Goal: Task Accomplishment & Management: Use online tool/utility

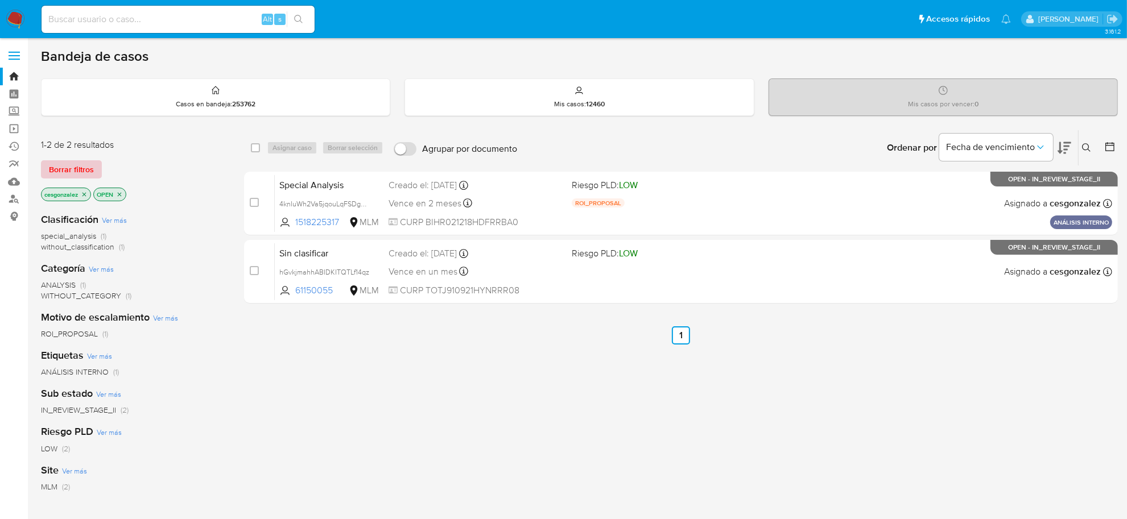
click at [74, 168] on span "Borrar filtros" at bounding box center [71, 170] width 45 height 16
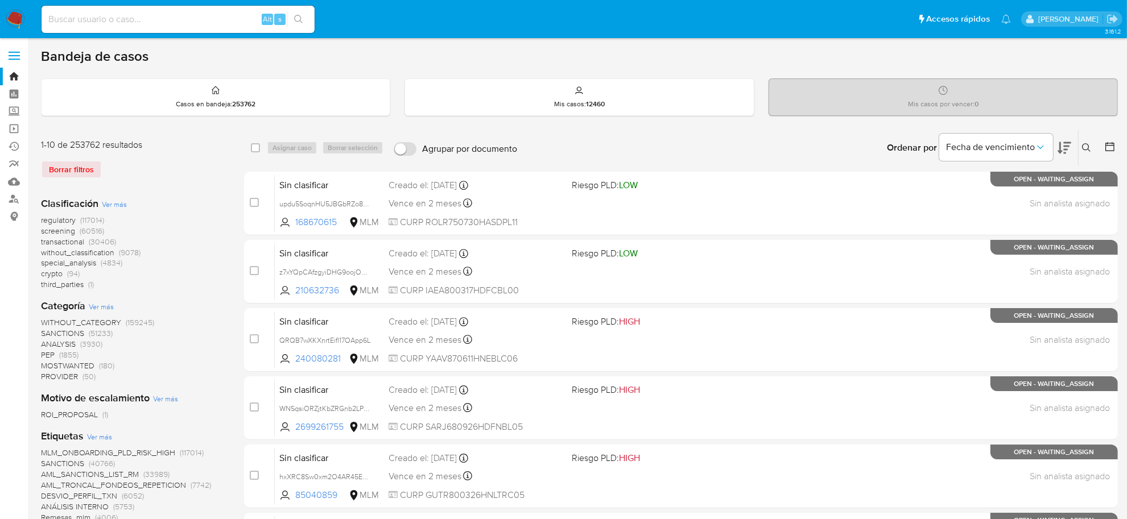
click at [59, 226] on span "screening" at bounding box center [58, 230] width 34 height 11
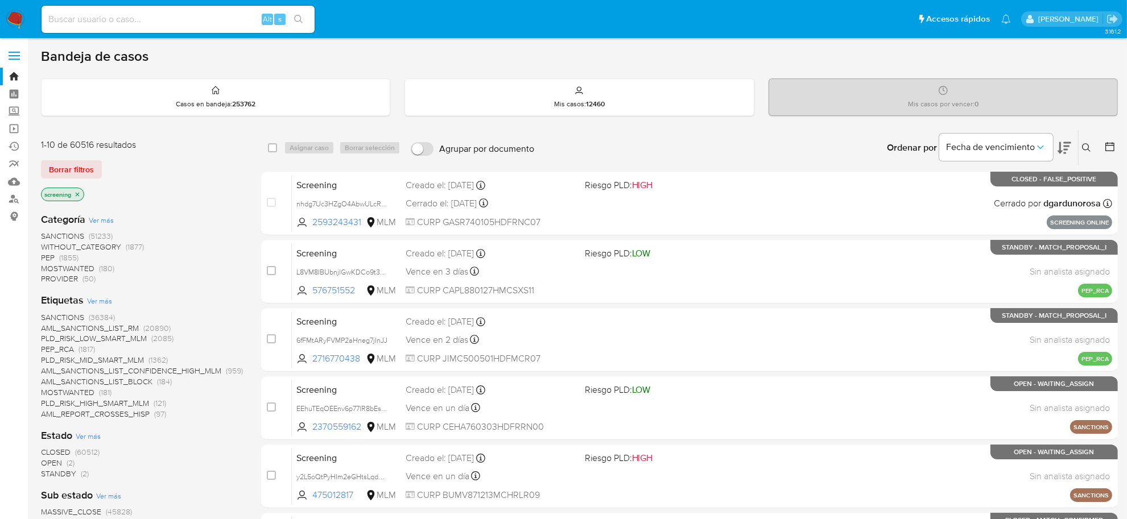
click at [60, 465] on span "OPEN" at bounding box center [51, 462] width 21 height 11
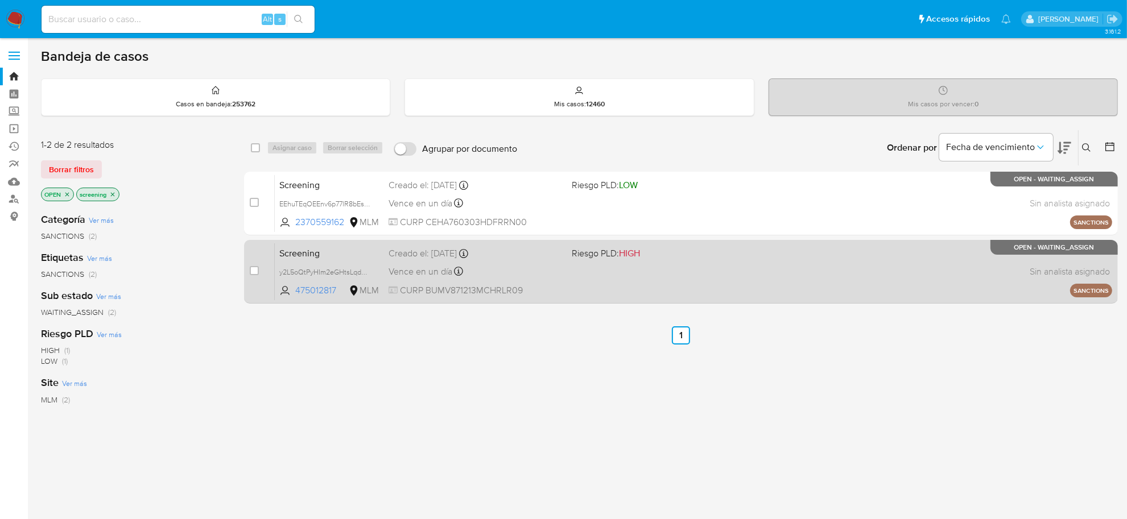
click at [524, 266] on div "Vence en un día Vence el 30/09/2025 08:00:15" at bounding box center [475, 271] width 174 height 15
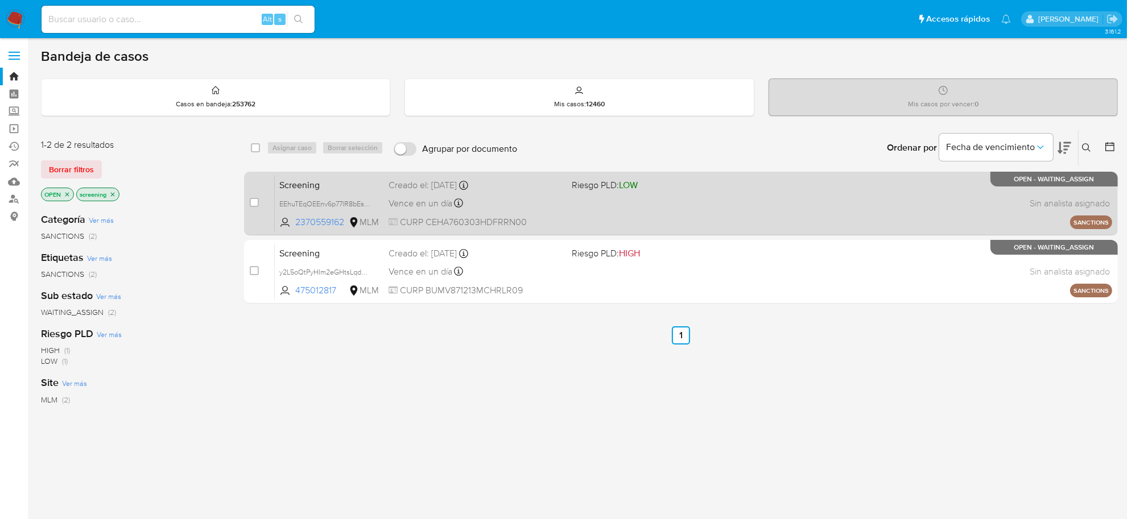
click at [404, 200] on span "Vence en un día" at bounding box center [420, 203] width 64 height 13
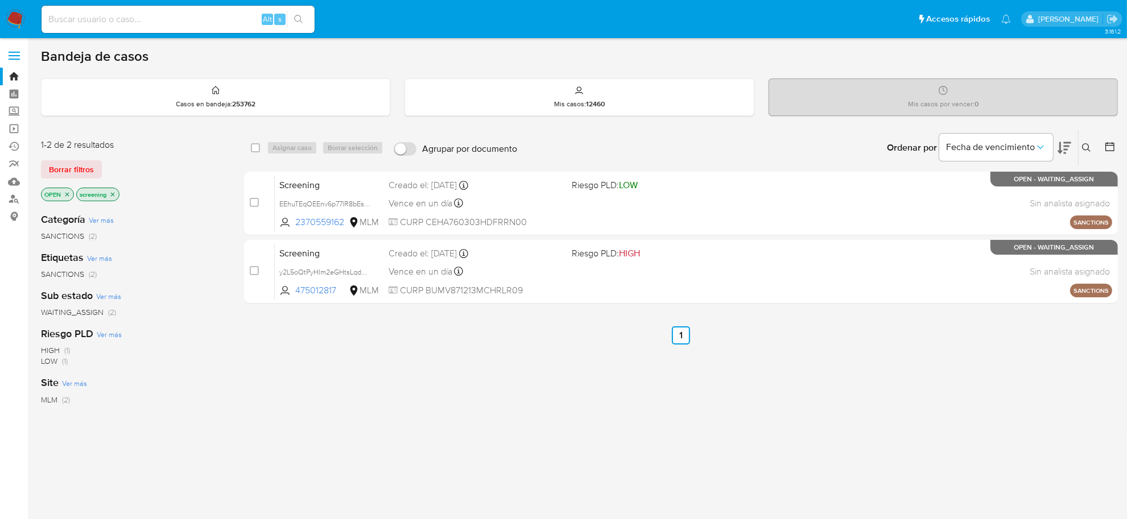
click at [67, 192] on icon "close-filter" at bounding box center [67, 194] width 7 height 7
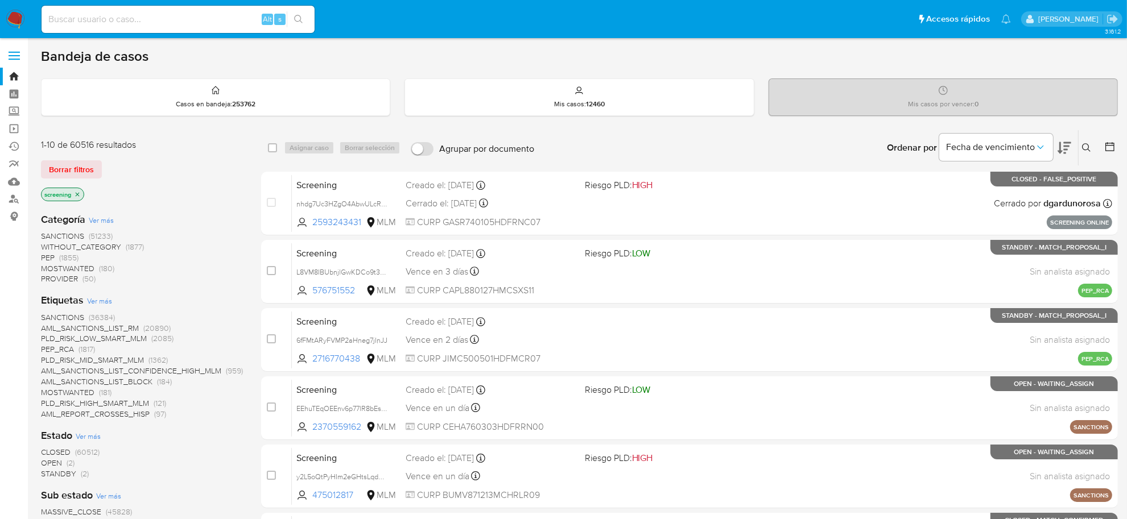
click at [63, 477] on span "STANDBY" at bounding box center [58, 473] width 35 height 11
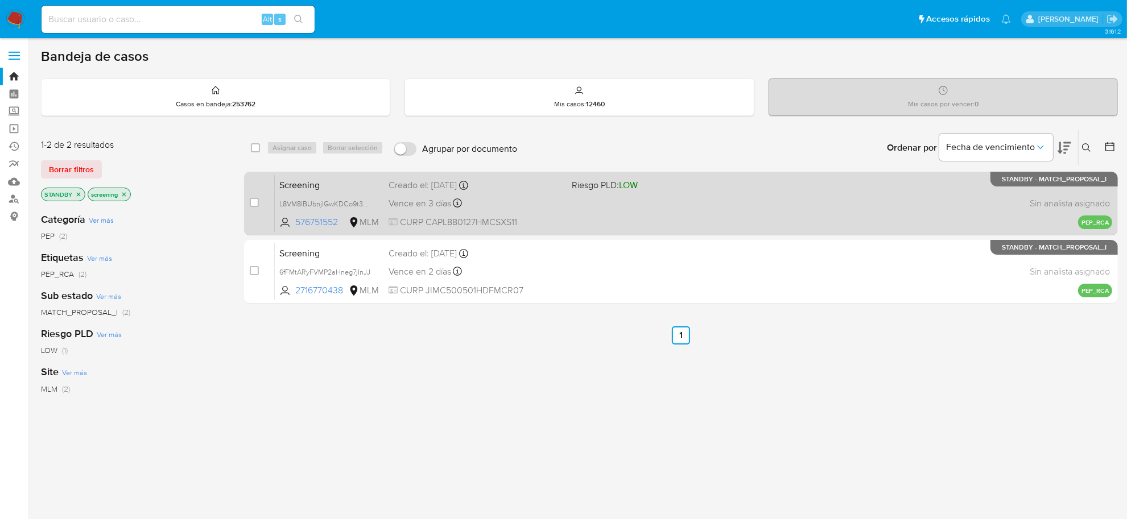
drag, startPoint x: 254, startPoint y: 200, endPoint x: 255, endPoint y: 221, distance: 20.5
click at [254, 200] on input "checkbox" at bounding box center [254, 202] width 9 height 9
checkbox input "true"
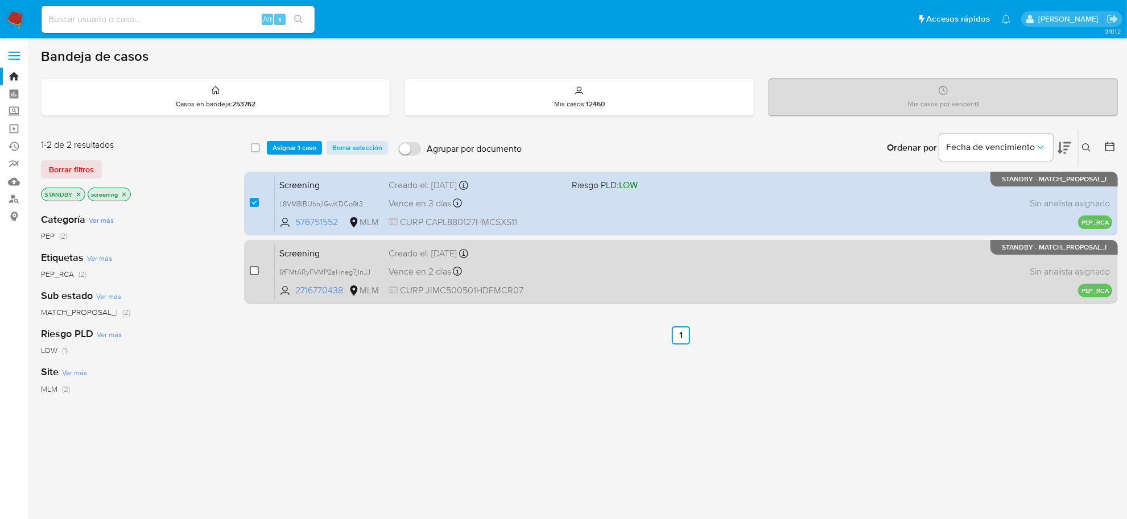
click at [256, 272] on input "checkbox" at bounding box center [254, 270] width 9 height 9
checkbox input "true"
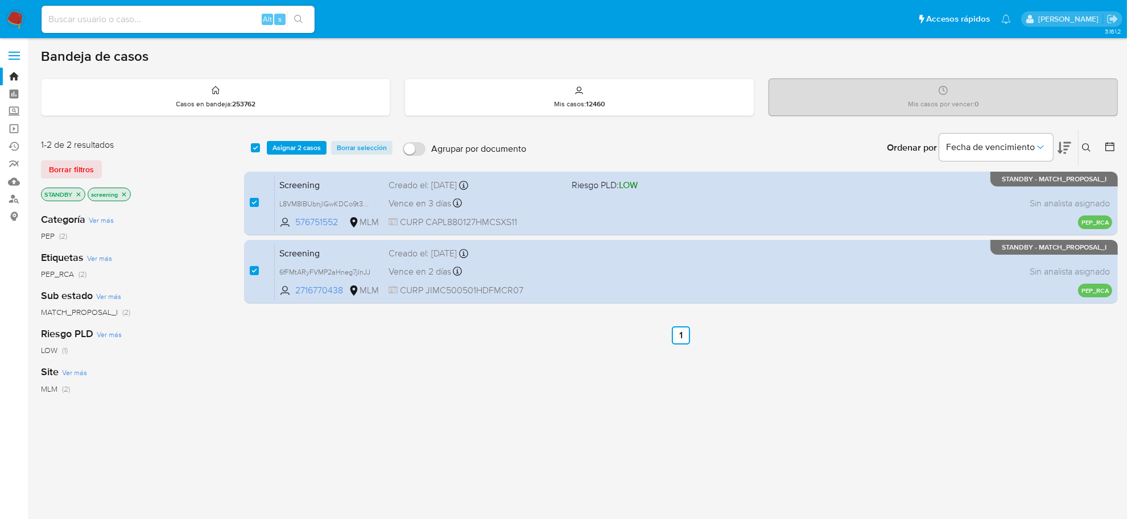
click at [313, 156] on div "select-all-cases-checkbox Asignar 2 casos Borrar selección Agrupar por document…" at bounding box center [681, 147] width 874 height 35
click at [299, 155] on div "select-all-cases-checkbox Asignar 2 casos Borrar selección Agrupar por document…" at bounding box center [681, 147] width 874 height 35
click at [300, 152] on span "Asignar 2 casos" at bounding box center [296, 147] width 48 height 11
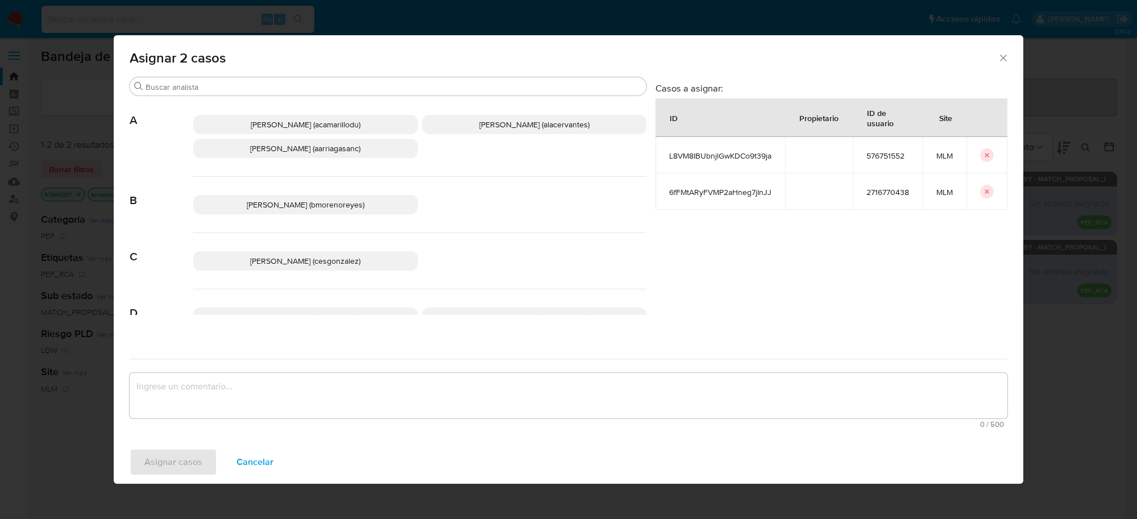
drag, startPoint x: 365, startPoint y: 260, endPoint x: 365, endPoint y: 266, distance: 5.7
click at [365, 260] on p "Cesar Gonzalez (cesgonzalez)" at bounding box center [305, 260] width 225 height 19
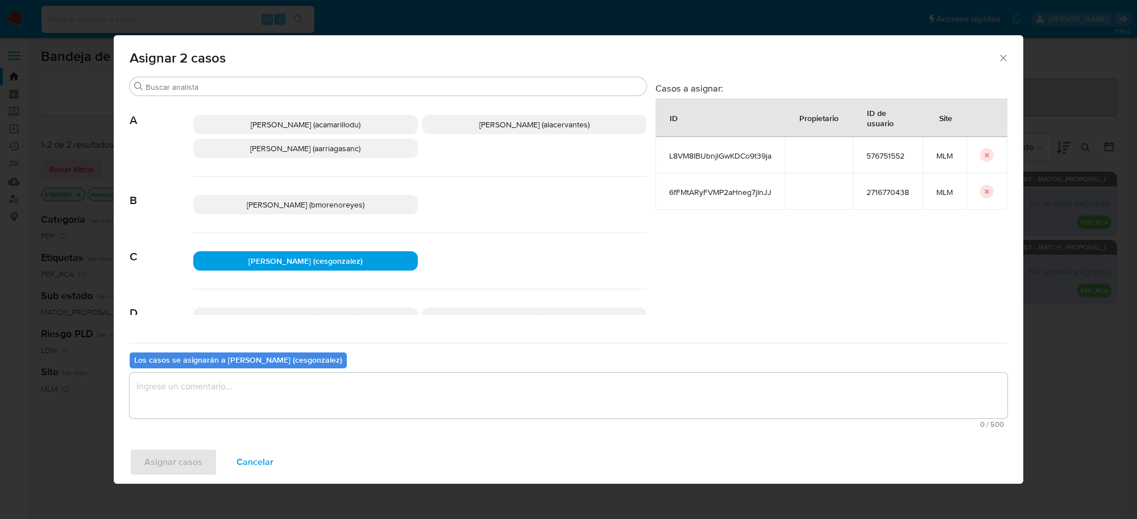
click at [225, 409] on textarea "assign-modal" at bounding box center [569, 395] width 878 height 45
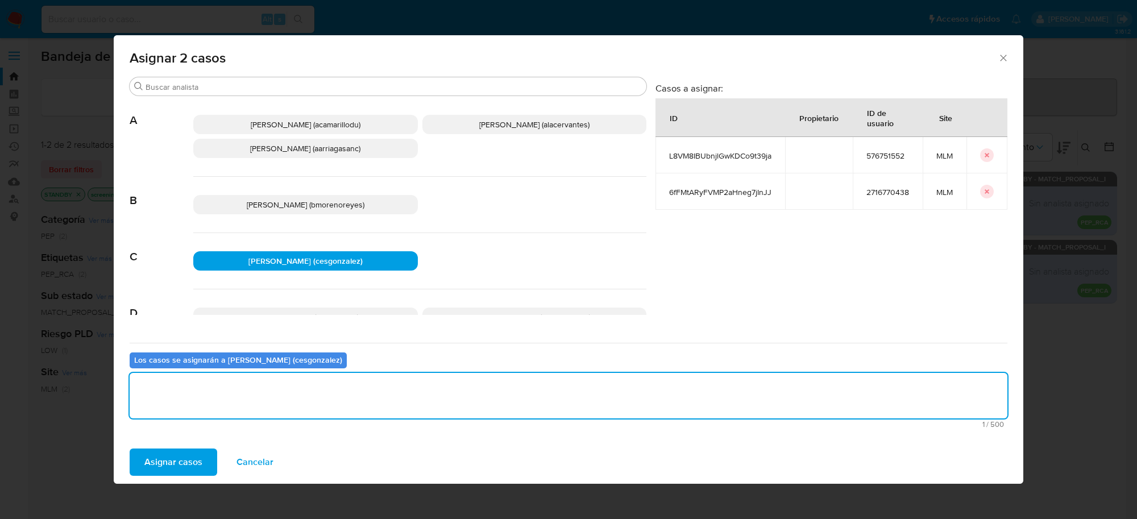
click at [197, 463] on span "Asignar casos" at bounding box center [173, 462] width 58 height 25
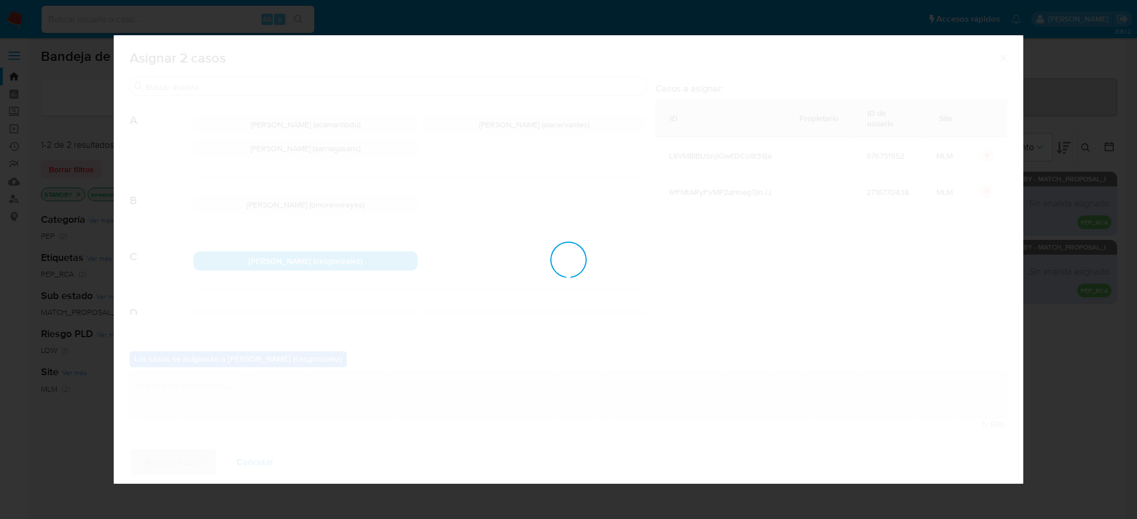
checkbox input "false"
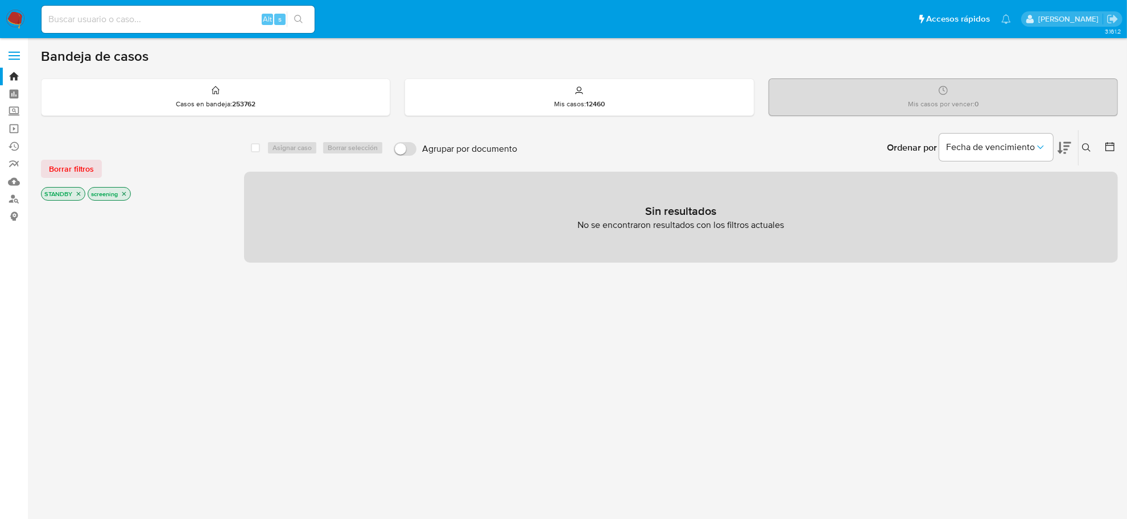
click at [6, 15] on img at bounding box center [15, 19] width 19 height 19
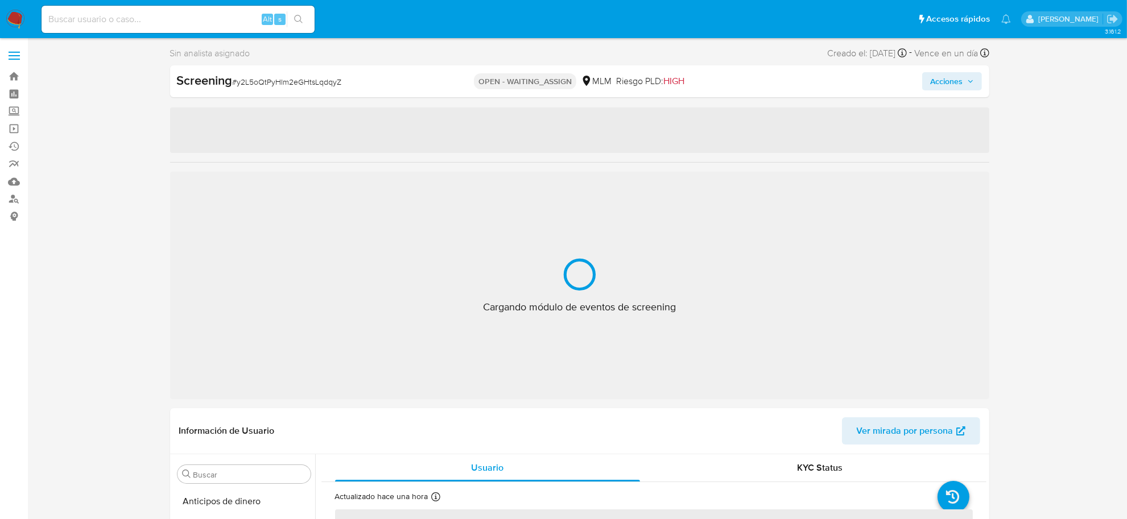
scroll to position [535, 0]
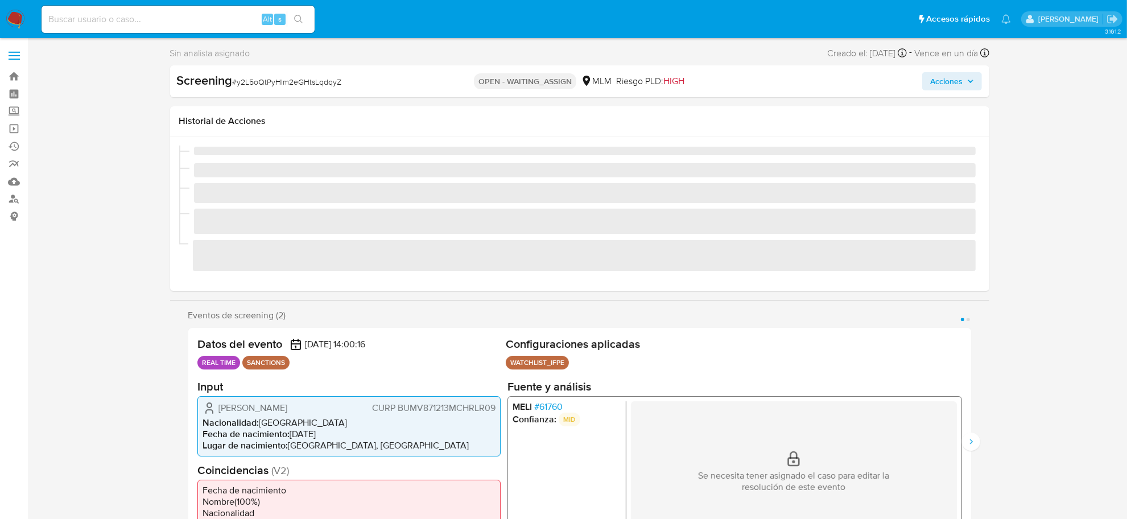
select select "10"
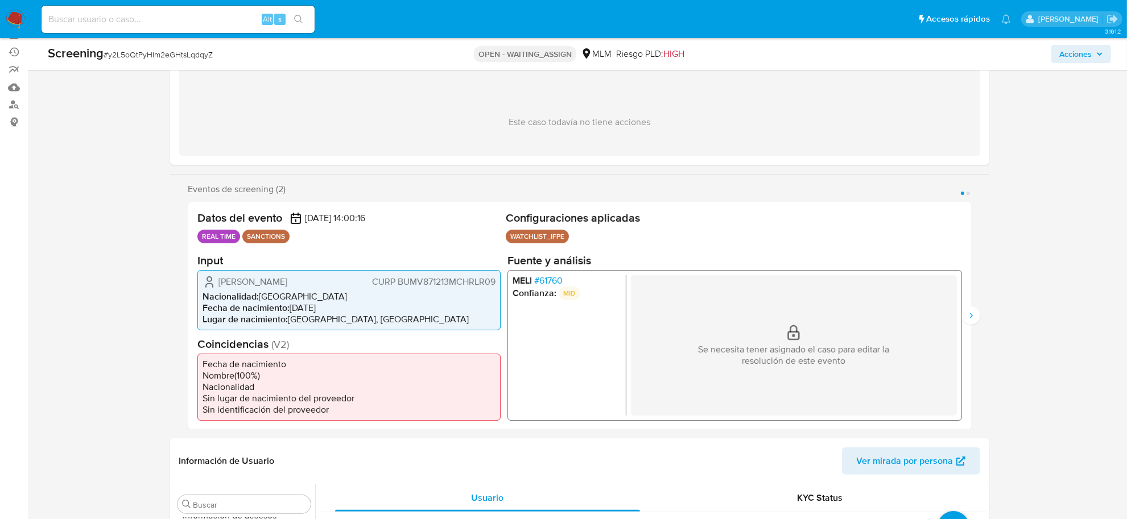
scroll to position [0, 0]
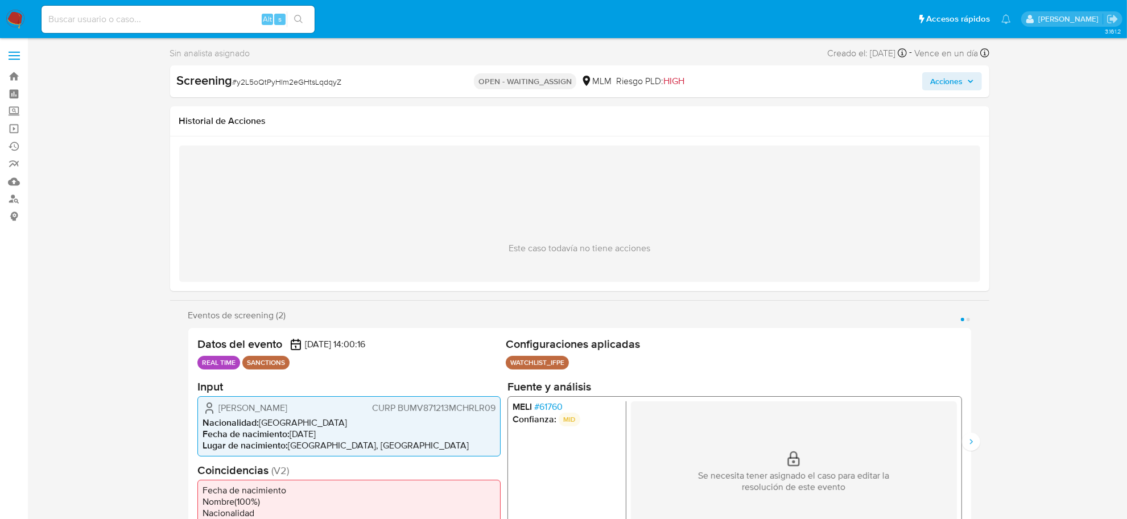
click at [276, 80] on span "# y2L5oQtPyHIm2eGHtsLqdqyZ" at bounding box center [287, 81] width 109 height 11
copy span "y2L5oQtPyHIm2eGHtsLqdqyZ"
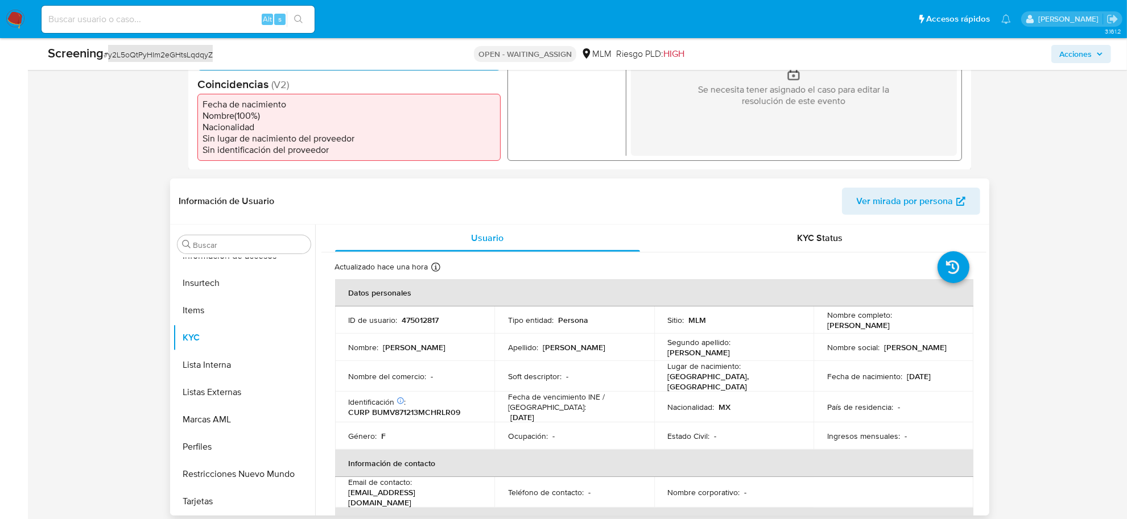
scroll to position [355, 0]
click at [416, 322] on p "475012817" at bounding box center [420, 319] width 37 height 10
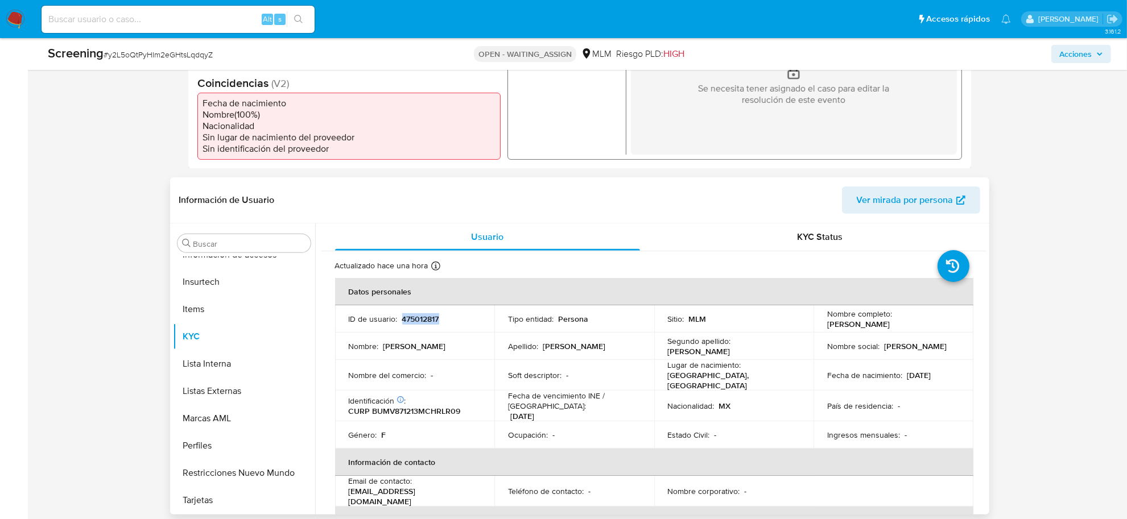
click at [416, 322] on p "475012817" at bounding box center [420, 319] width 37 height 10
copy p "475012817"
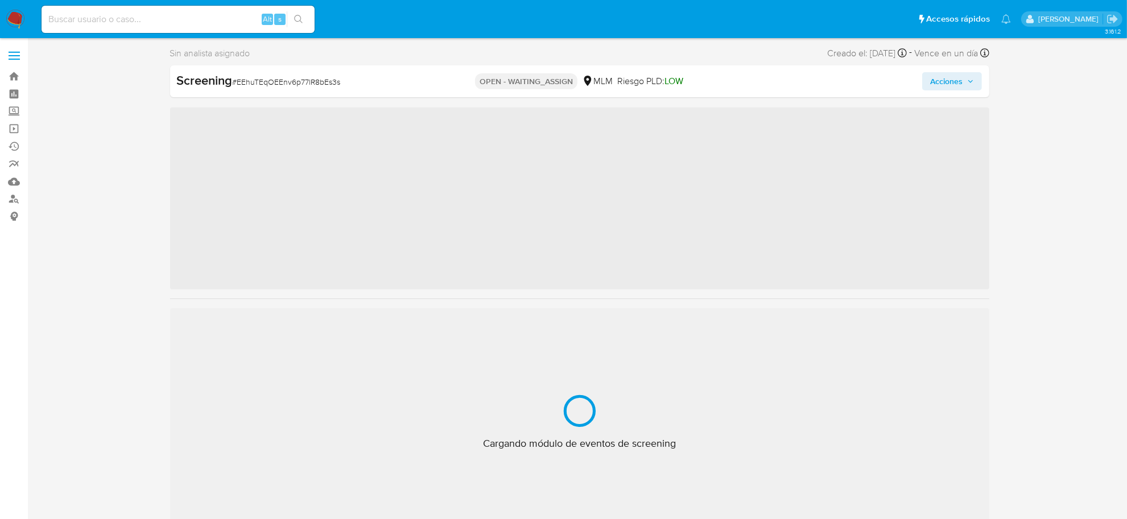
scroll to position [535, 0]
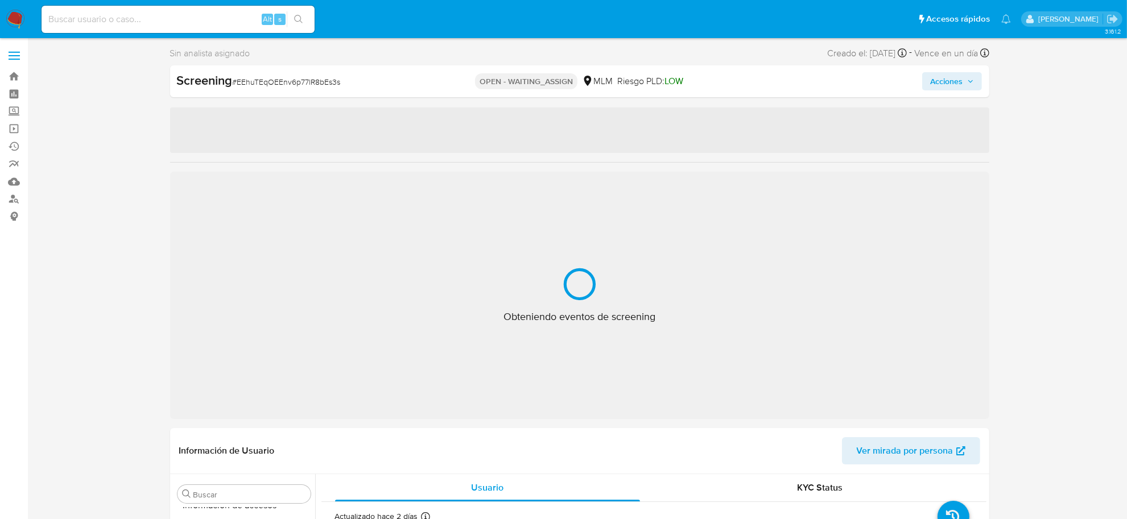
select select "10"
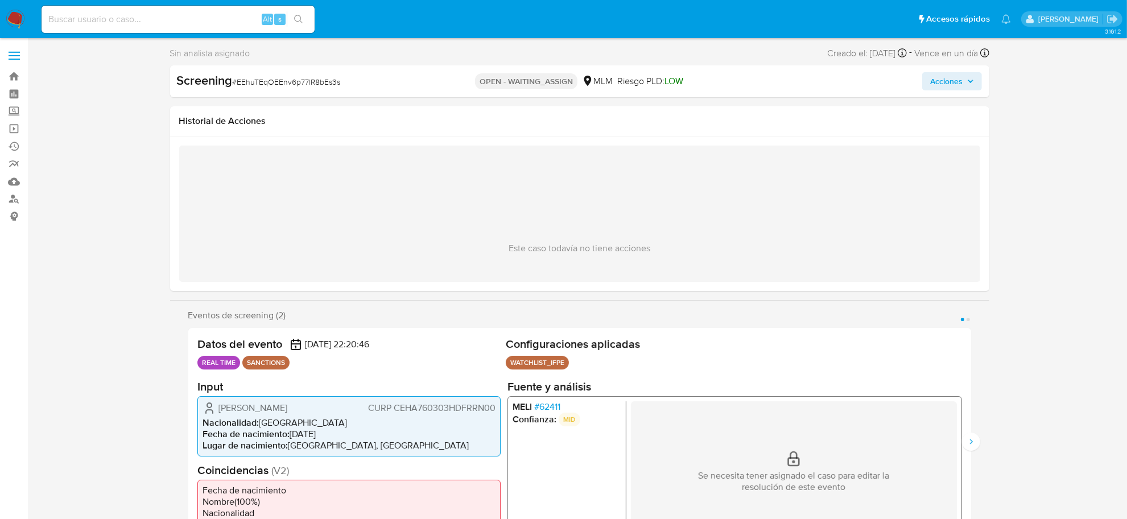
click at [309, 84] on span "# EEhuTEqOEEnv6p77lR8bEs3s" at bounding box center [287, 81] width 108 height 11
click at [310, 84] on span "# EEhuTEqOEEnv6p77lR8bEs3s" at bounding box center [287, 81] width 108 height 11
copy span "EEhuTEqOEEnv6p77lR8bEs3s"
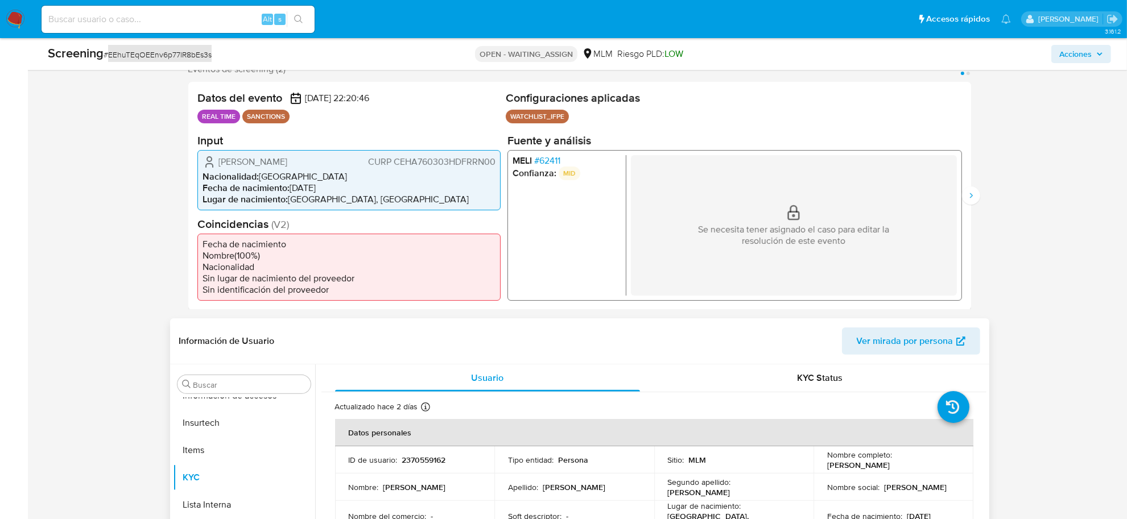
scroll to position [427, 0]
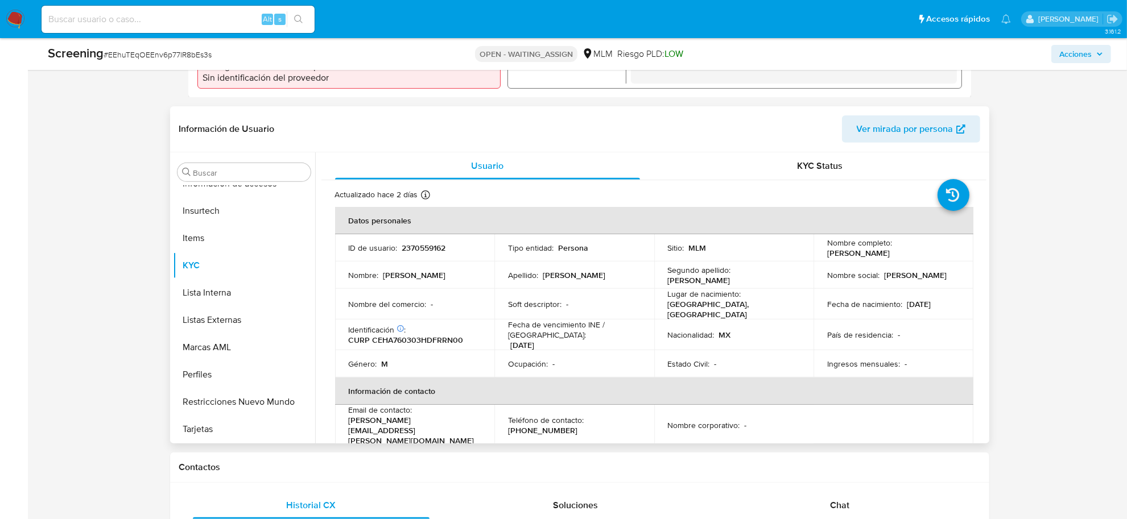
click at [439, 250] on p "2370559162" at bounding box center [424, 248] width 44 height 10
copy p "2370559162"
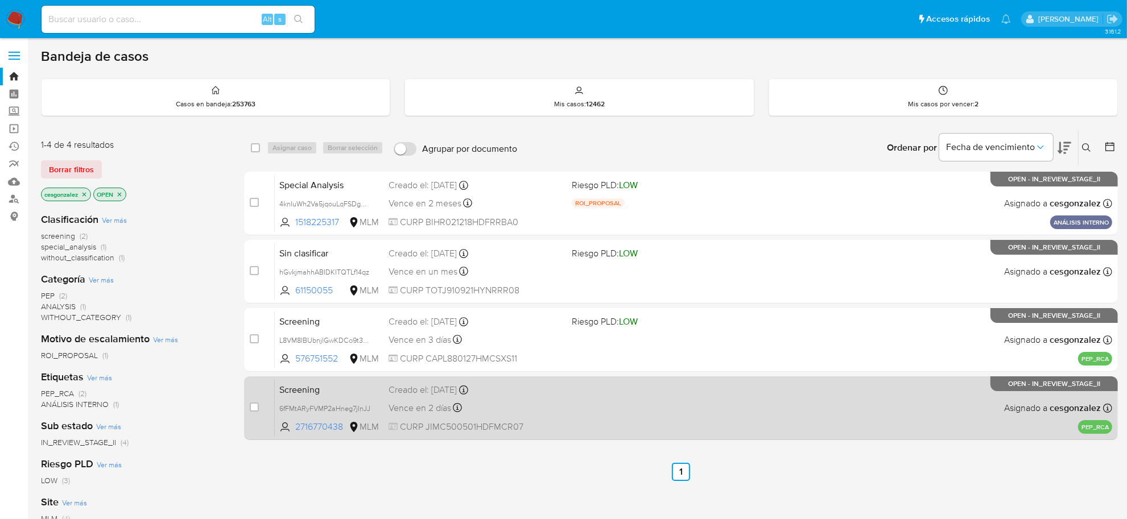
click at [598, 432] on div "Screening 6fFMtARyFVMP2aHneg7jInJJ 2716770438 MLM Creado el: 26/09/2025 Creado …" at bounding box center [693, 407] width 837 height 57
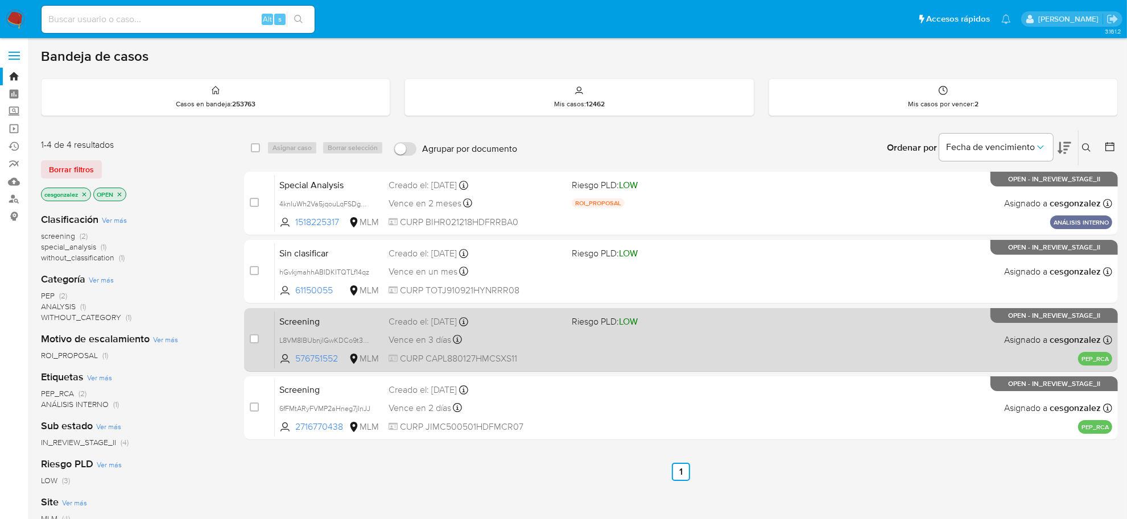
click at [644, 330] on div "Screening L8VM8IBUbnjlGwKDCo9t39ja 576751552 MLM Riesgo PLD: LOW Creado el: 28/…" at bounding box center [693, 339] width 837 height 57
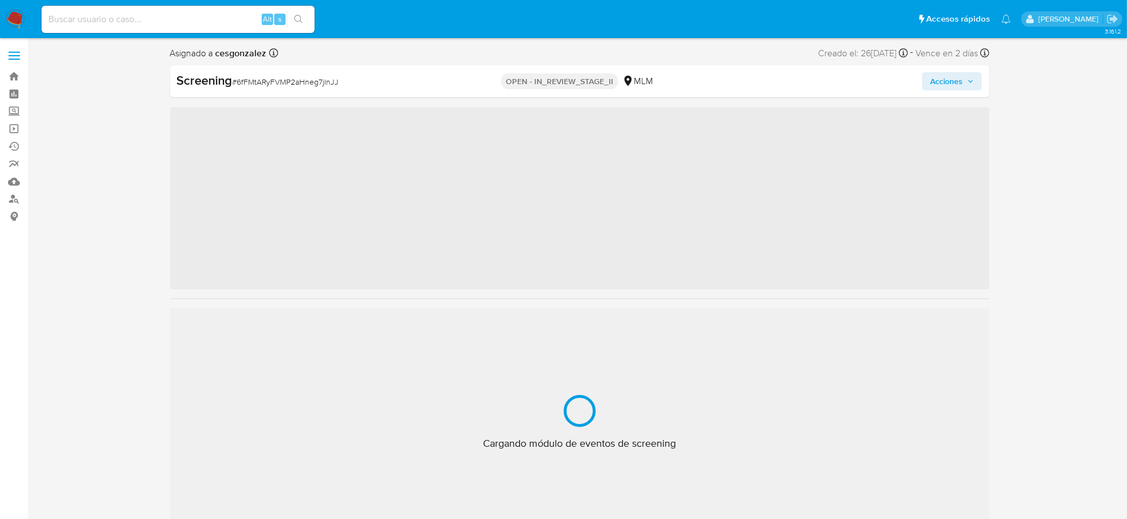
scroll to position [535, 0]
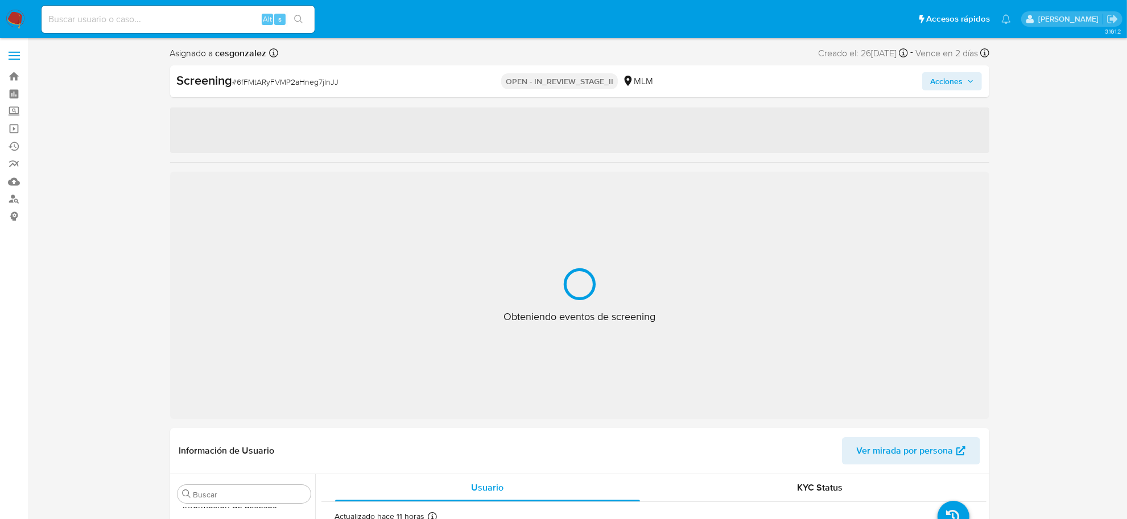
select select "10"
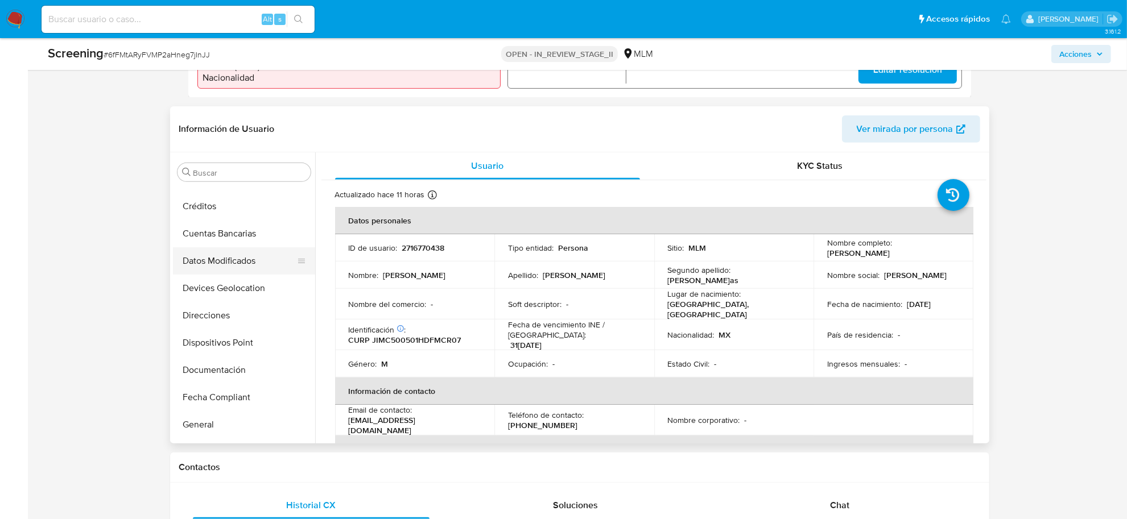
scroll to position [250, 0]
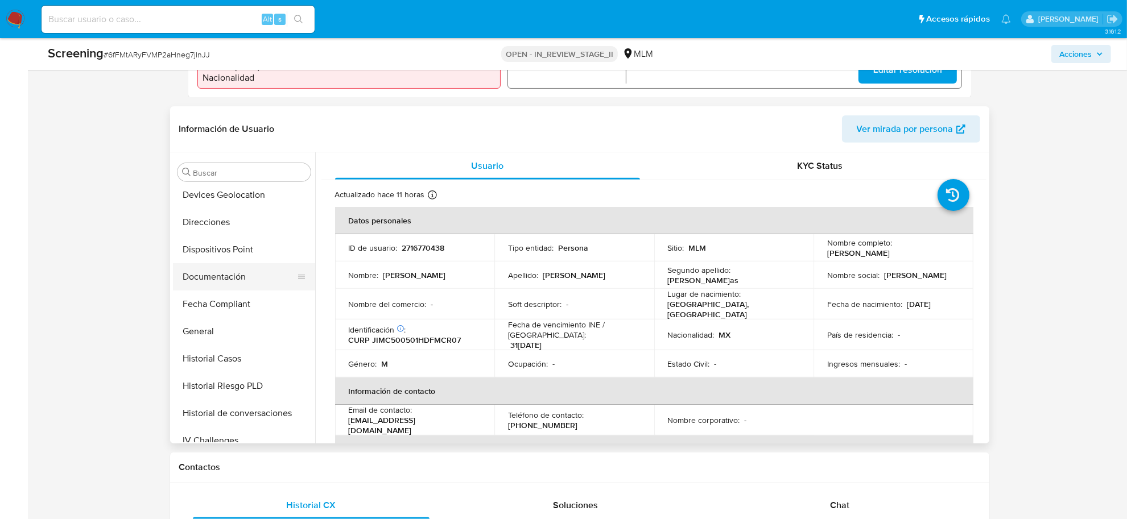
click at [243, 283] on button "Documentación" at bounding box center [239, 276] width 133 height 27
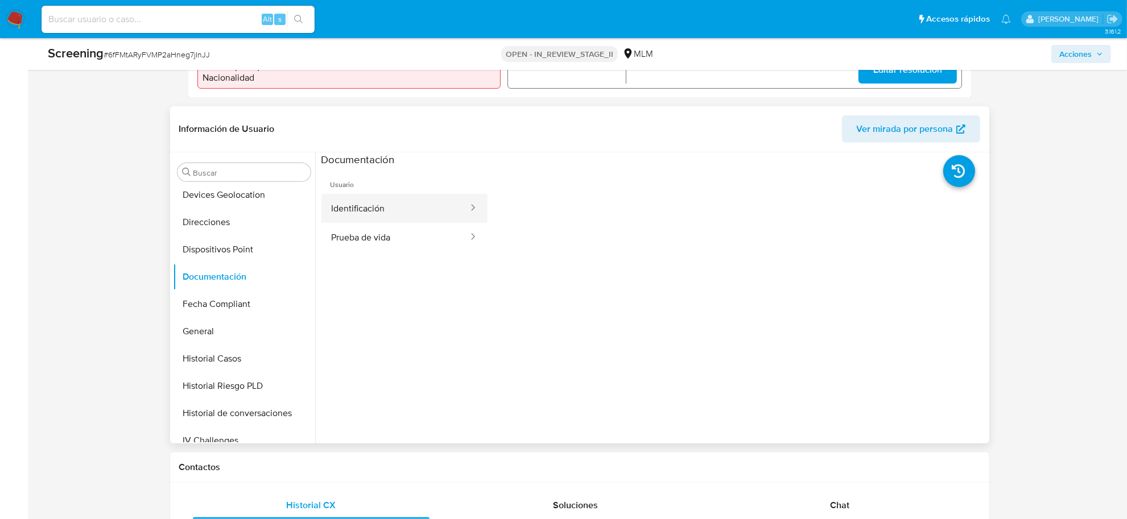
click at [427, 208] on button "Identificación" at bounding box center [395, 208] width 148 height 29
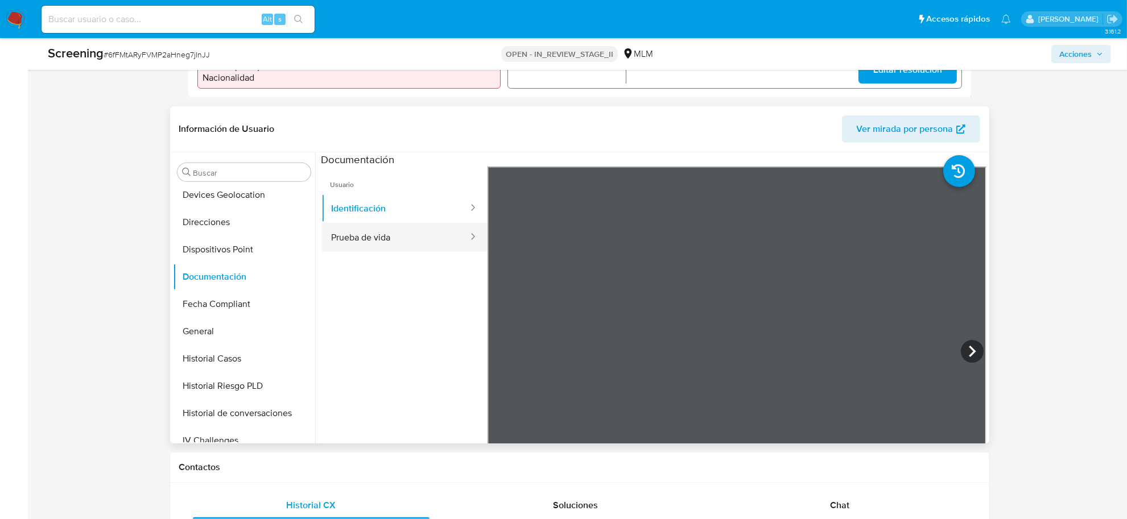
click at [430, 234] on button "Prueba de vida" at bounding box center [395, 237] width 148 height 29
click at [415, 205] on button "Identificación" at bounding box center [395, 208] width 148 height 29
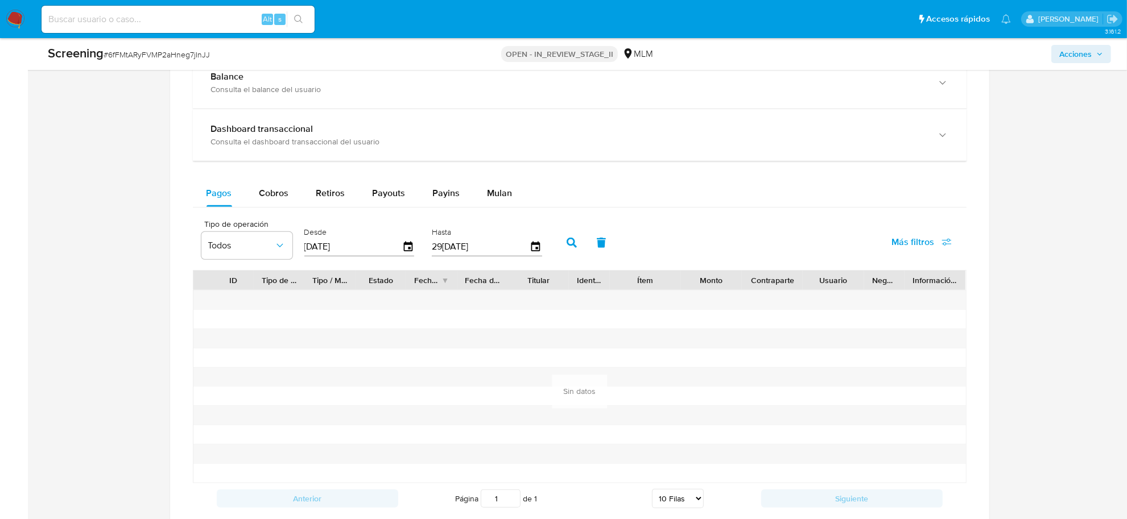
scroll to position [1066, 0]
click at [284, 203] on div "Cobros" at bounding box center [274, 191] width 30 height 27
select select "10"
click at [339, 192] on span "Retiros" at bounding box center [330, 191] width 29 height 13
select select "10"
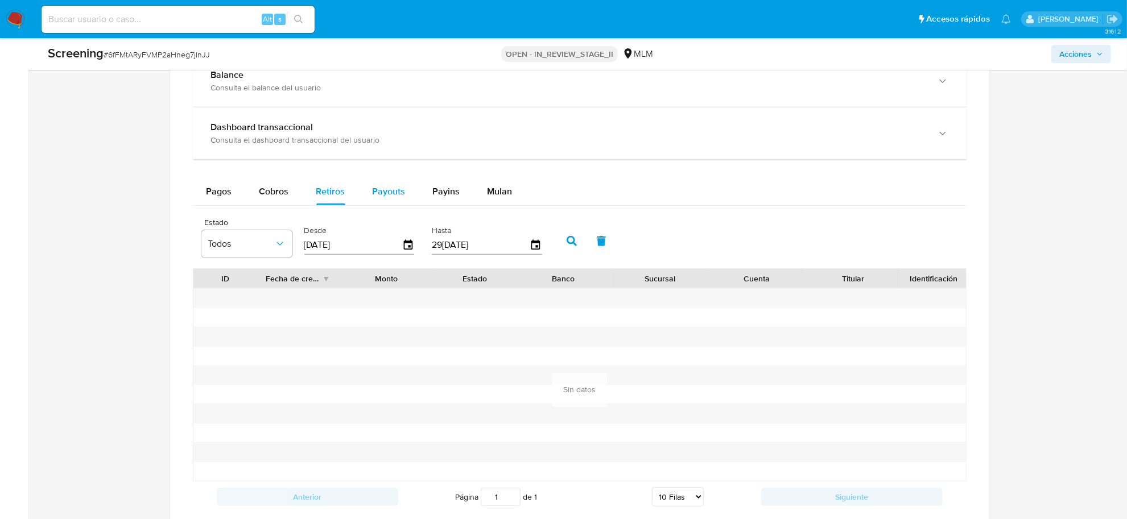
click at [401, 192] on span "Payouts" at bounding box center [388, 191] width 33 height 13
select select "10"
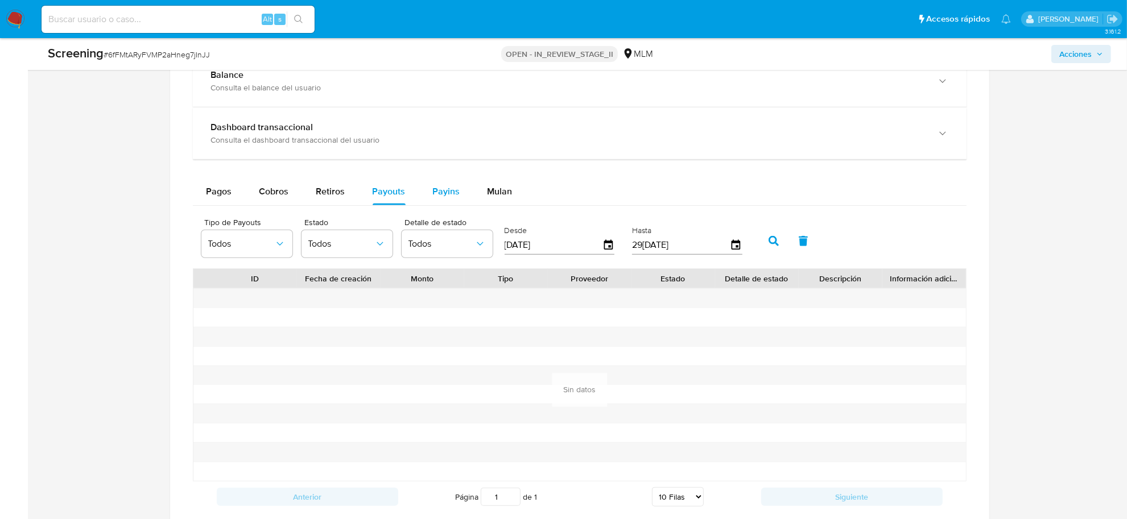
click at [442, 196] on span "Payins" at bounding box center [446, 191] width 27 height 13
select select "10"
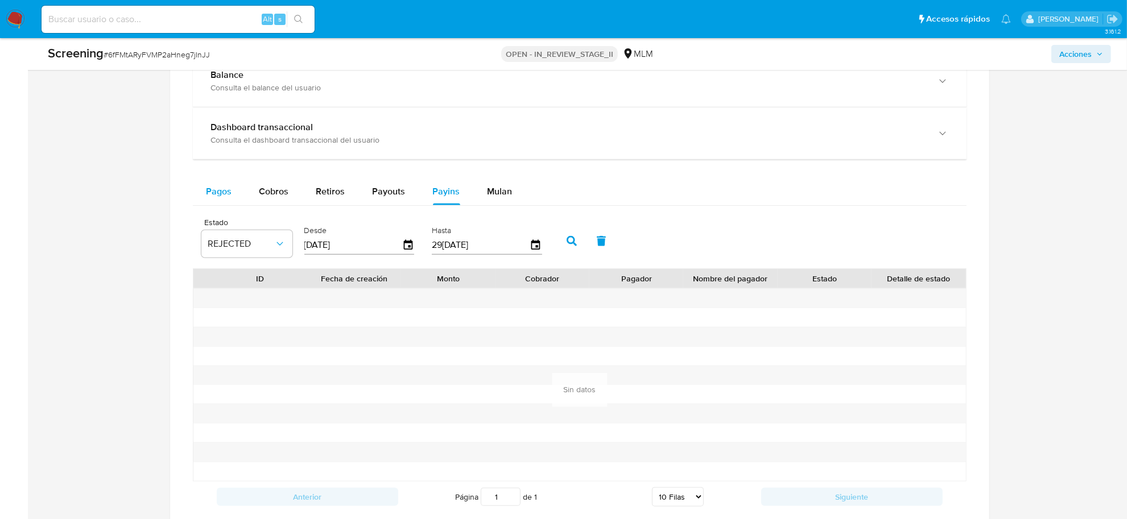
click at [205, 199] on button "Pagos" at bounding box center [219, 191] width 53 height 27
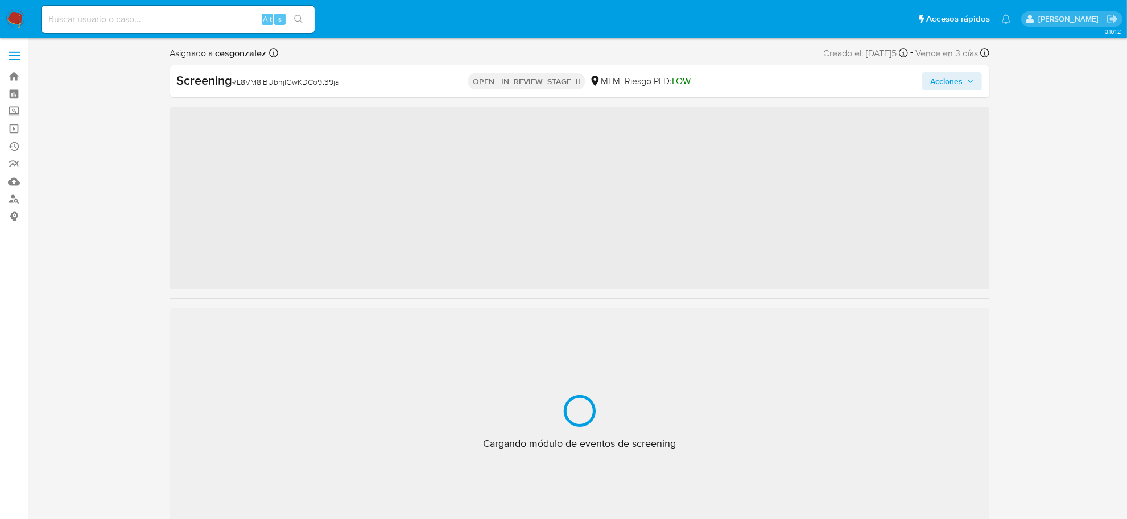
scroll to position [535, 0]
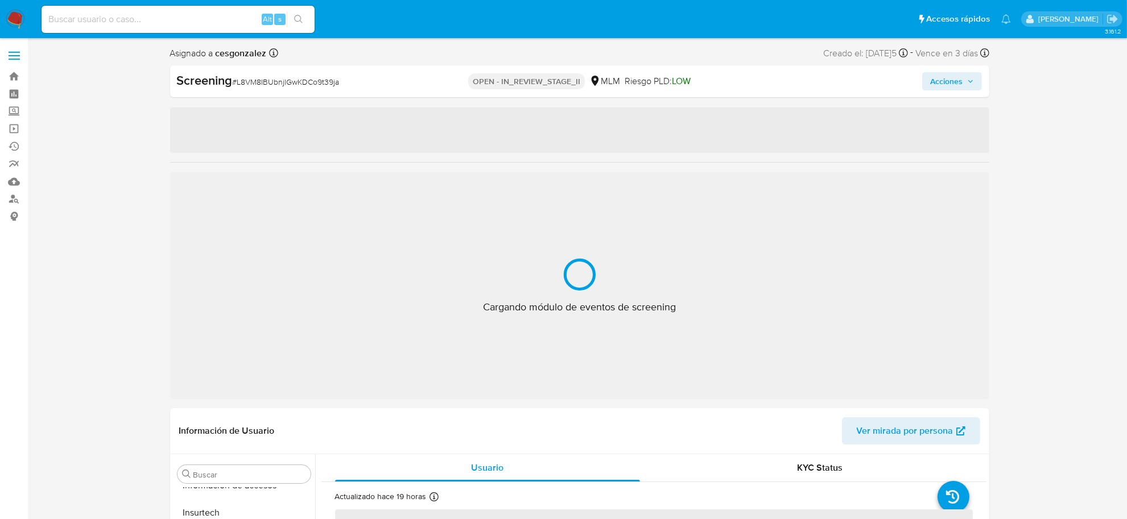
select select "10"
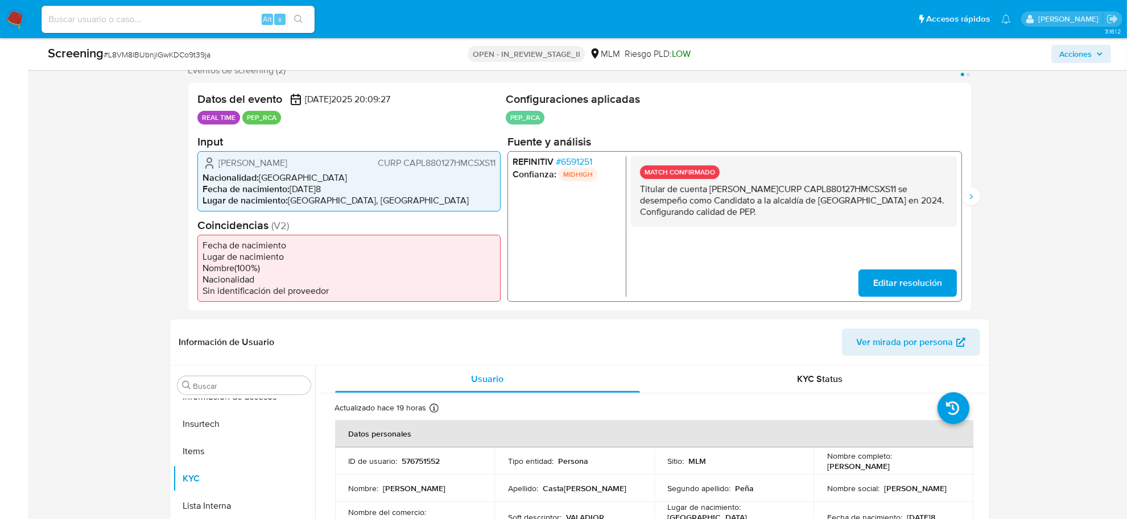
scroll to position [142, 0]
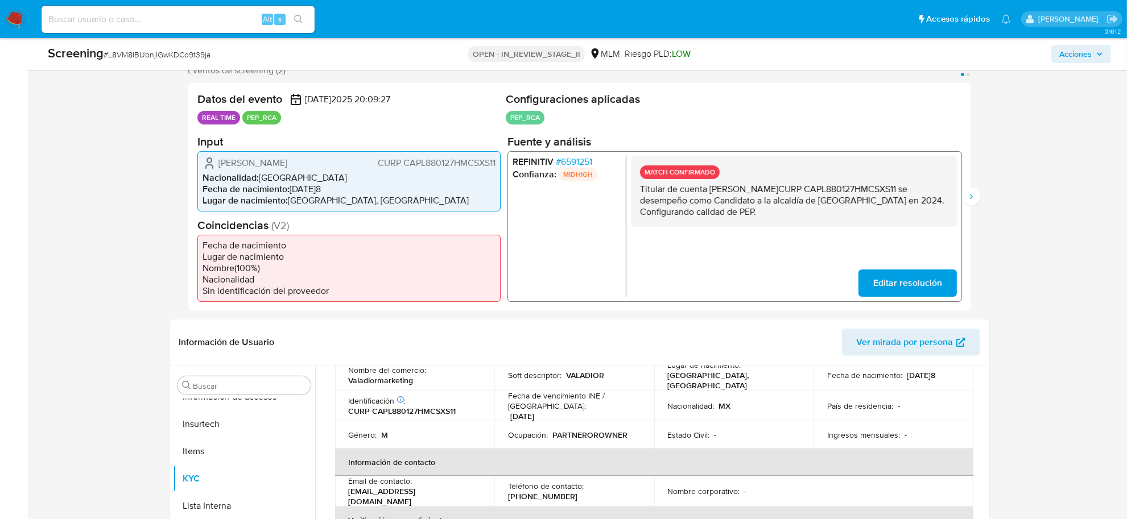
click at [566, 163] on span "# 6591251" at bounding box center [573, 161] width 36 height 11
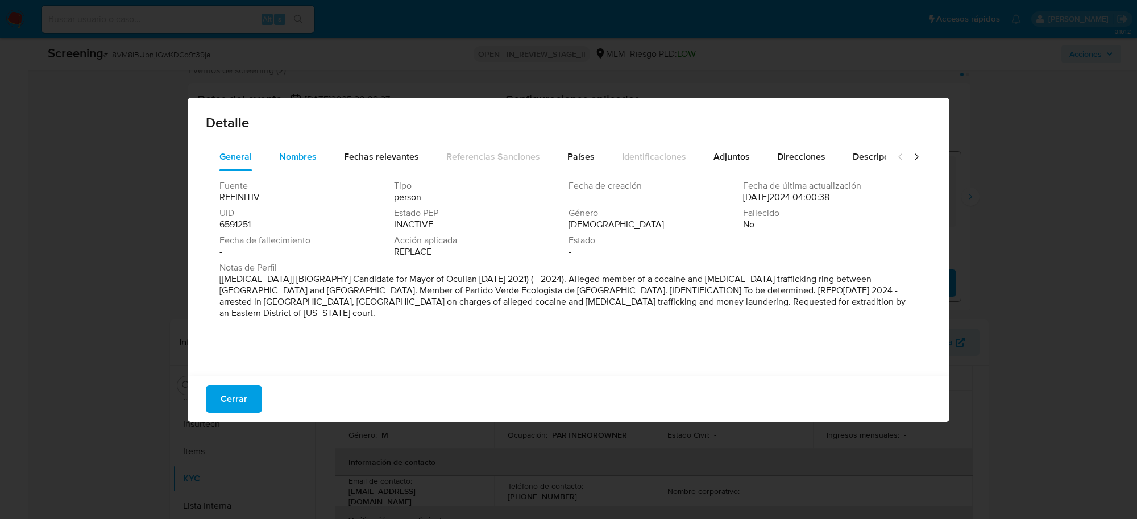
click at [286, 155] on span "Nombres" at bounding box center [298, 156] width 38 height 13
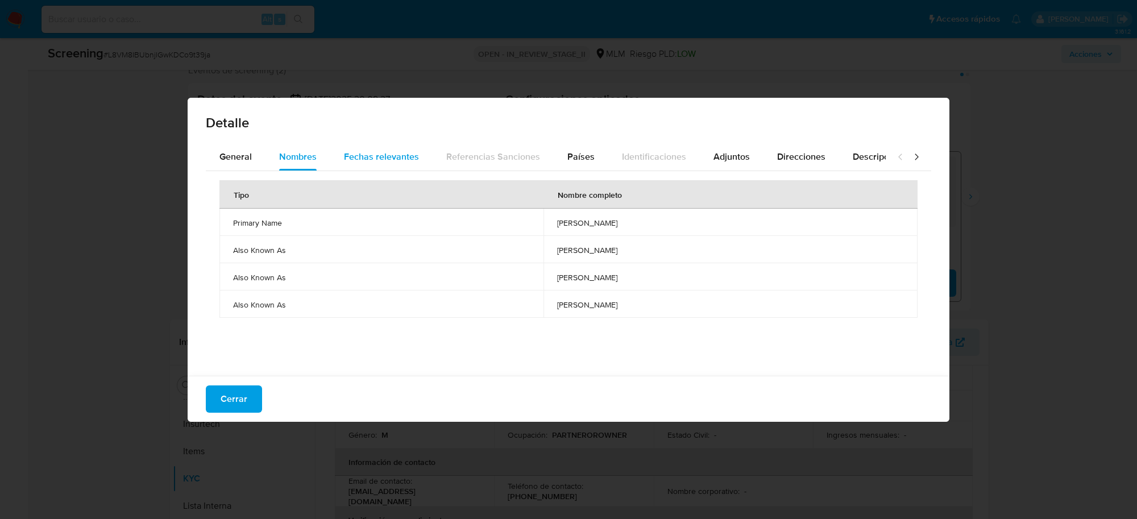
click at [372, 163] on div "Fechas relevantes" at bounding box center [381, 156] width 75 height 27
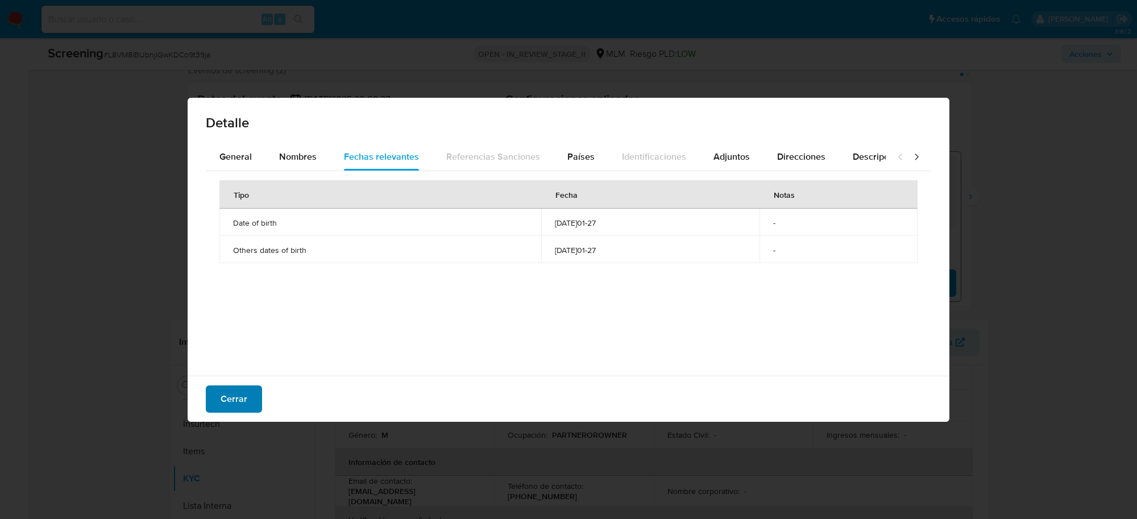
click at [243, 402] on span "Cerrar" at bounding box center [234, 399] width 27 height 25
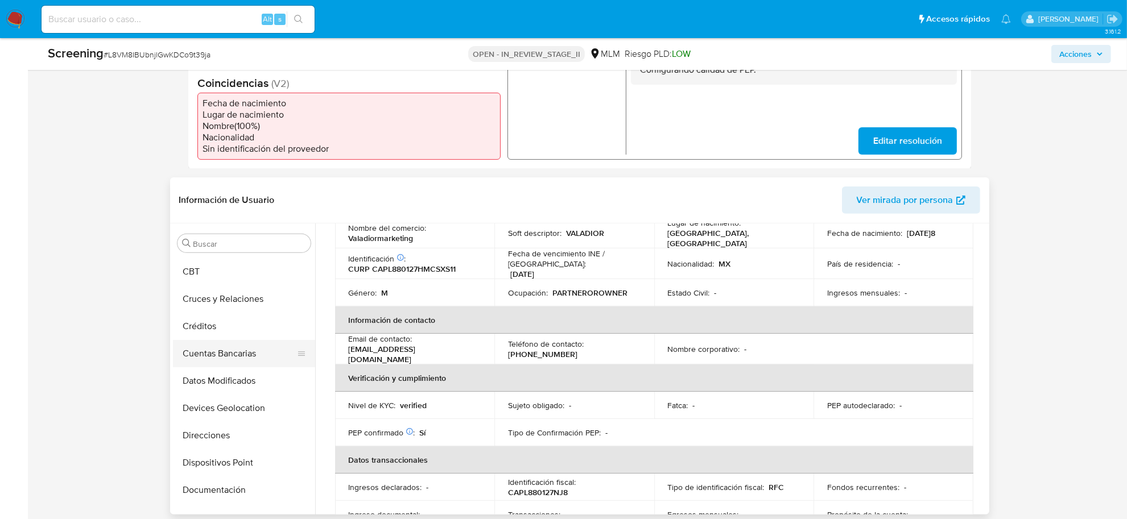
scroll to position [0, 0]
click at [247, 345] on button "Archivos adjuntos" at bounding box center [239, 352] width 133 height 27
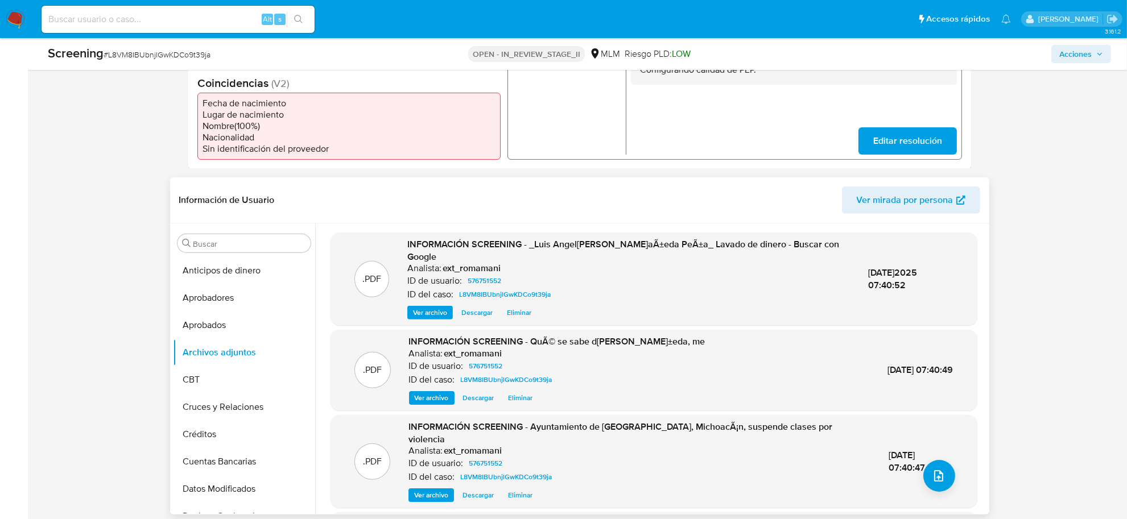
click at [413, 306] on button "Ver archivo" at bounding box center [429, 313] width 45 height 14
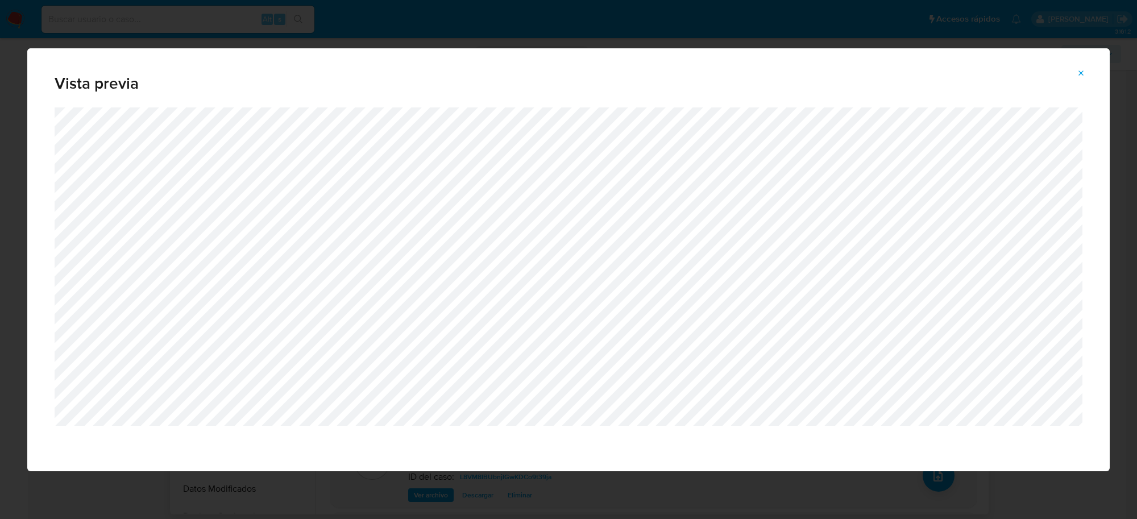
click at [1082, 65] on span "Attachment preview" at bounding box center [1081, 73] width 9 height 16
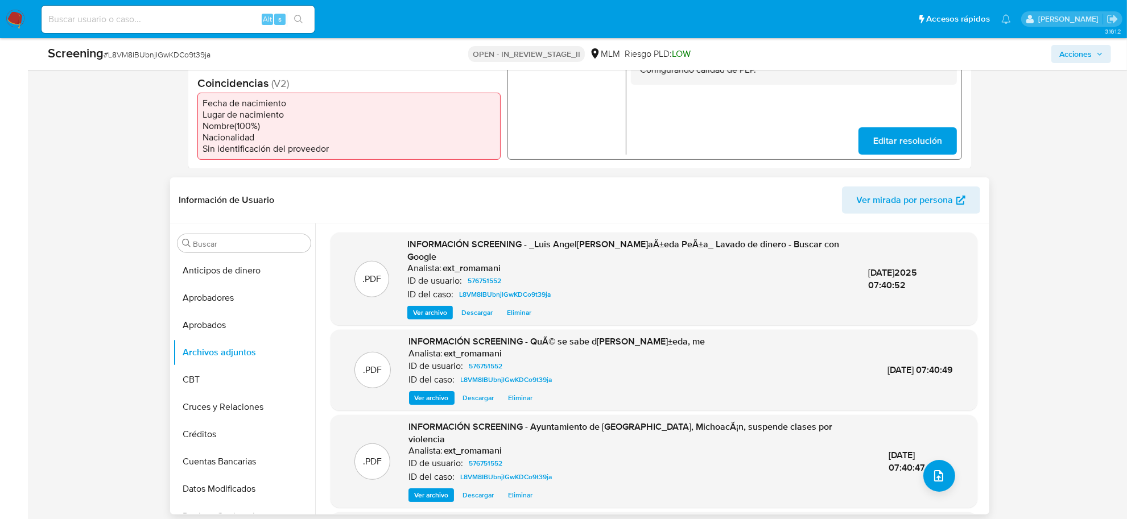
click at [417, 392] on span "Ver archivo" at bounding box center [432, 397] width 34 height 11
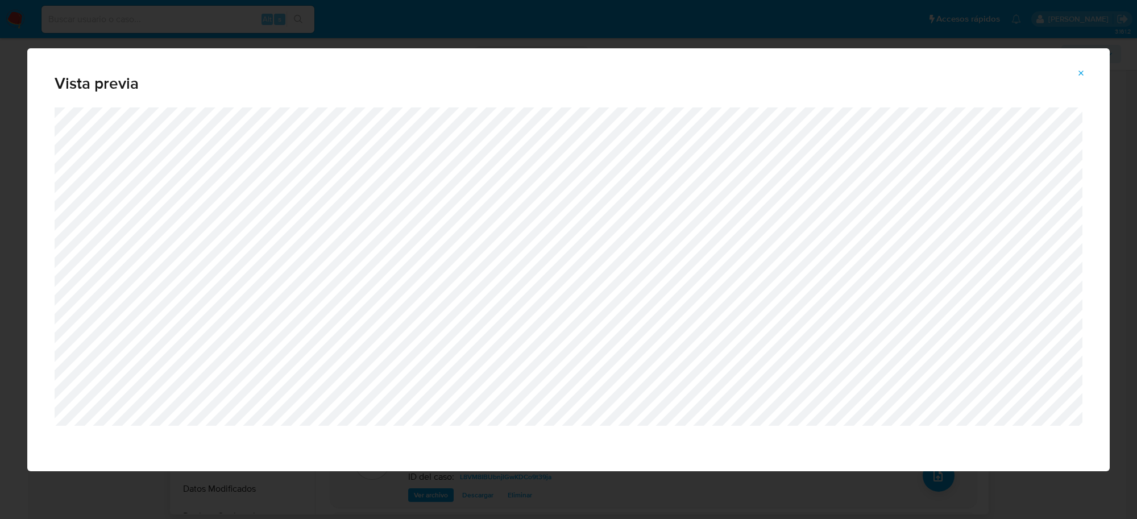
click at [1084, 74] on icon "Attachment preview" at bounding box center [1081, 73] width 9 height 9
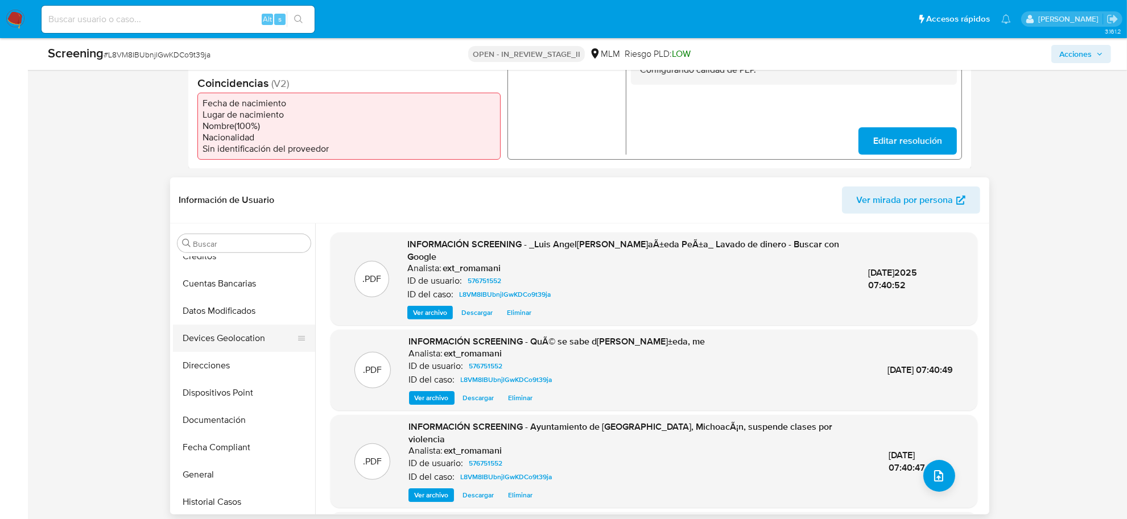
scroll to position [213, 0]
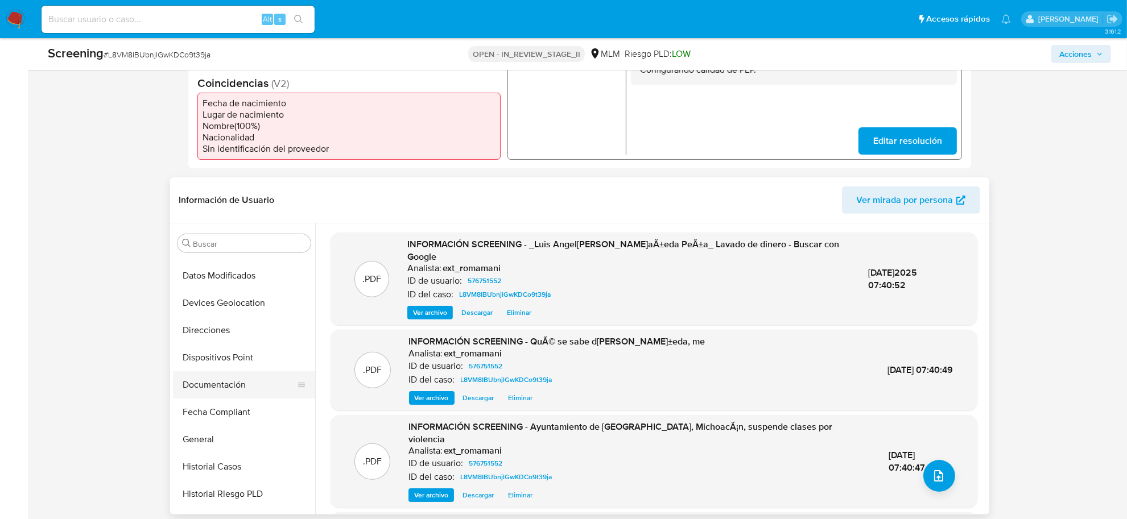
click at [240, 390] on button "Documentación" at bounding box center [239, 384] width 133 height 27
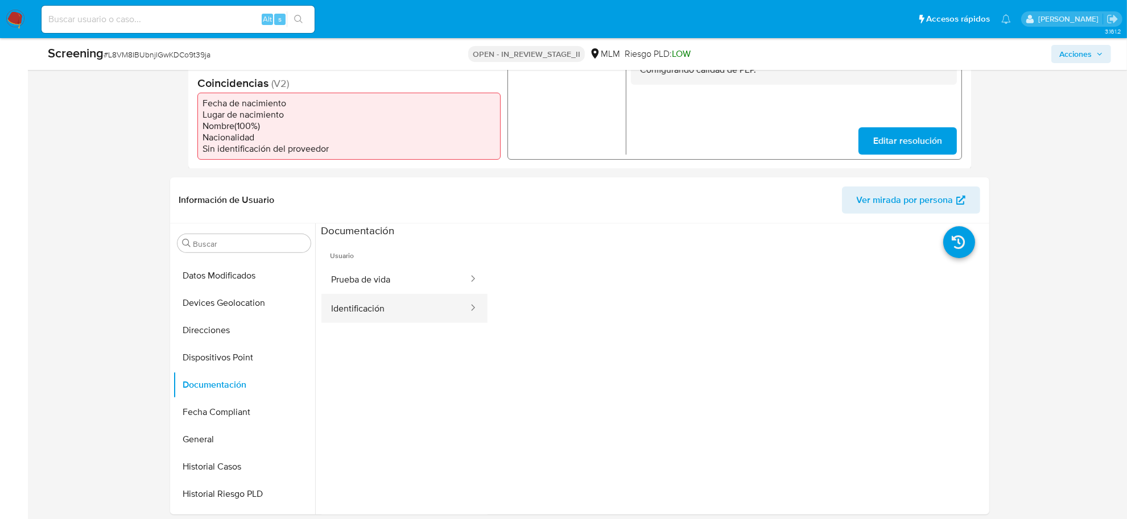
click at [404, 297] on button "Identificación" at bounding box center [395, 308] width 148 height 29
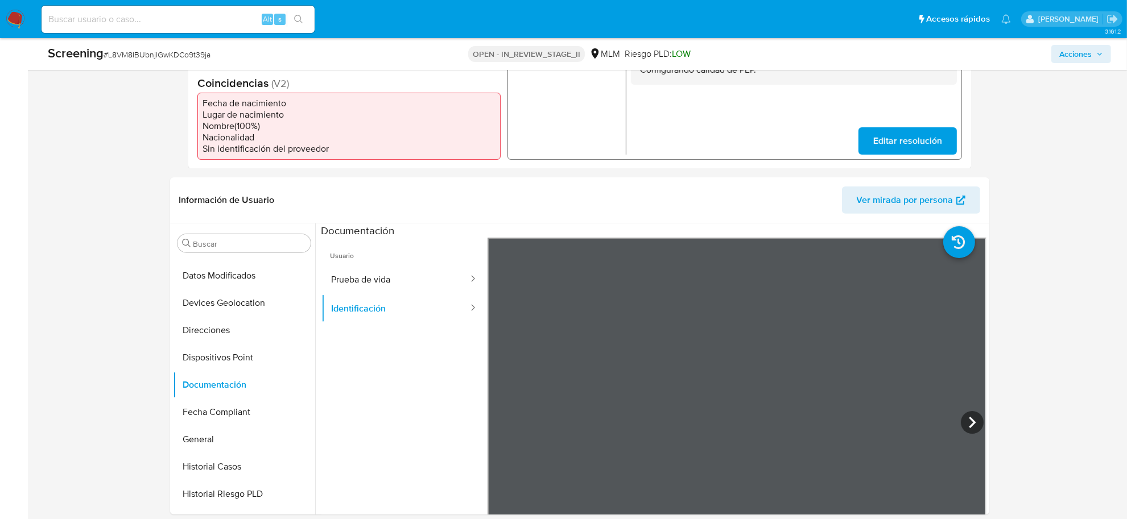
click at [392, 260] on span "Usuario" at bounding box center [404, 251] width 166 height 27
click at [402, 291] on button "Prueba de vida" at bounding box center [395, 279] width 148 height 29
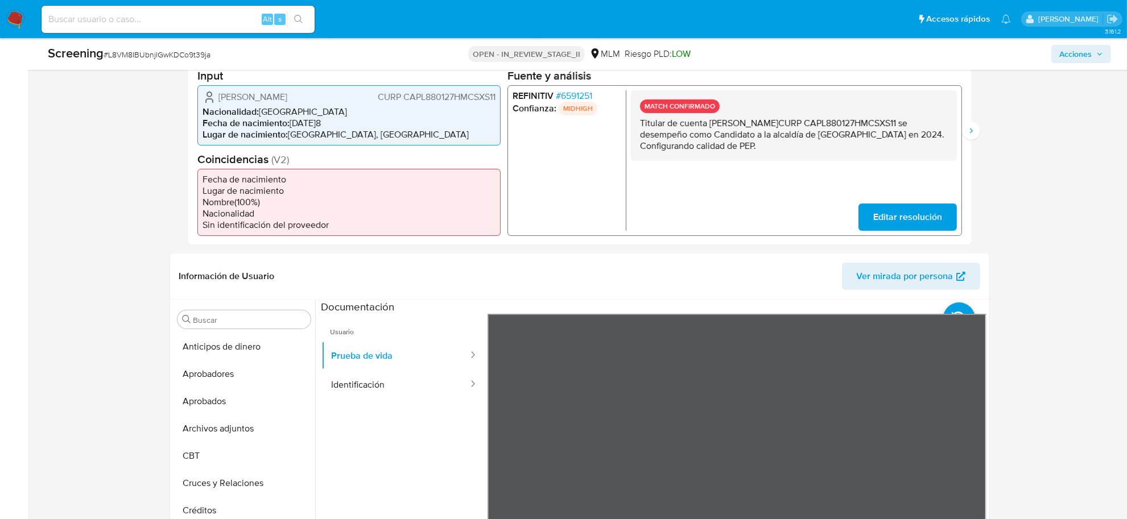
scroll to position [355, 0]
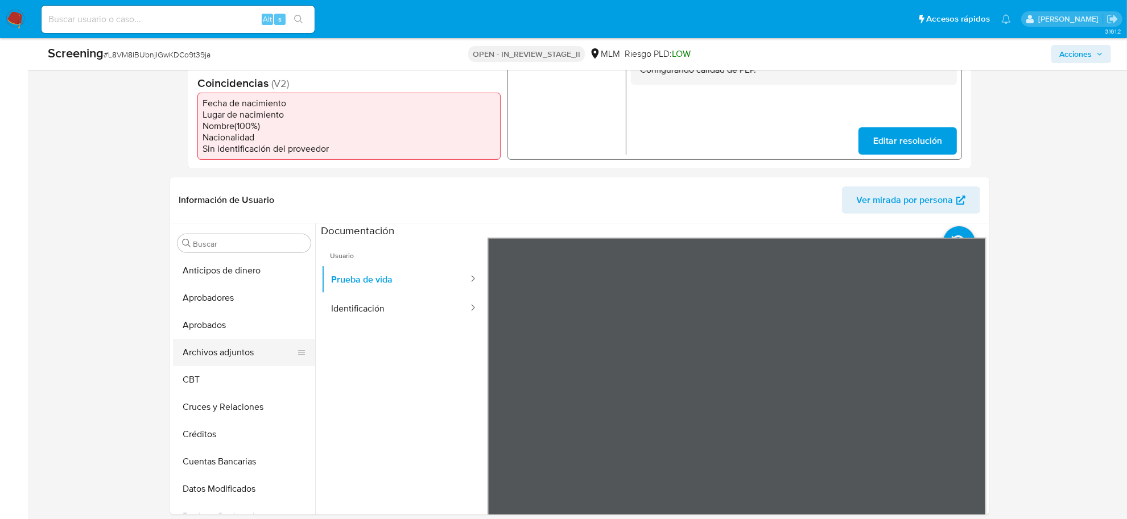
click at [225, 356] on button "Archivos adjuntos" at bounding box center [239, 352] width 133 height 27
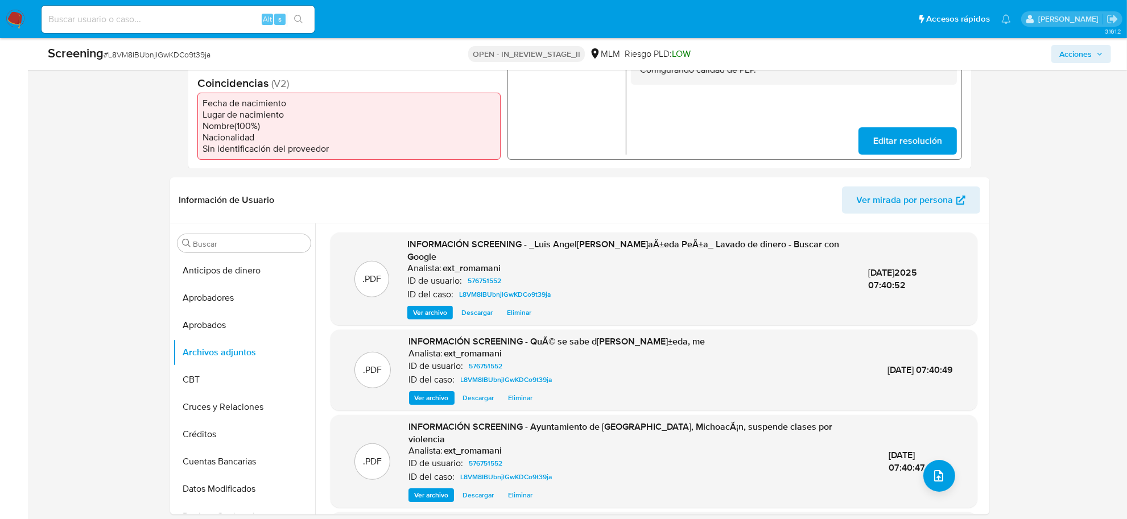
click at [441, 396] on div ".PDF INFORMACIÓN SCREENING - QuÃ© se sabe de Luis Ãngel CastaÃ±eda, me Analist…" at bounding box center [653, 370] width 647 height 81
click at [440, 392] on span "Ver archivo" at bounding box center [432, 397] width 34 height 11
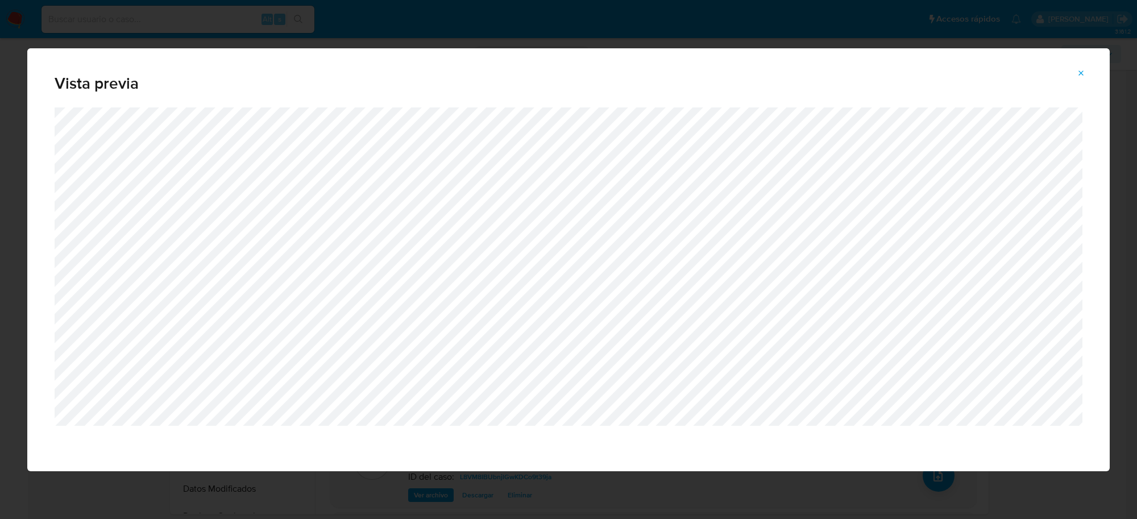
click at [1082, 74] on icon "Attachment preview" at bounding box center [1081, 73] width 5 height 5
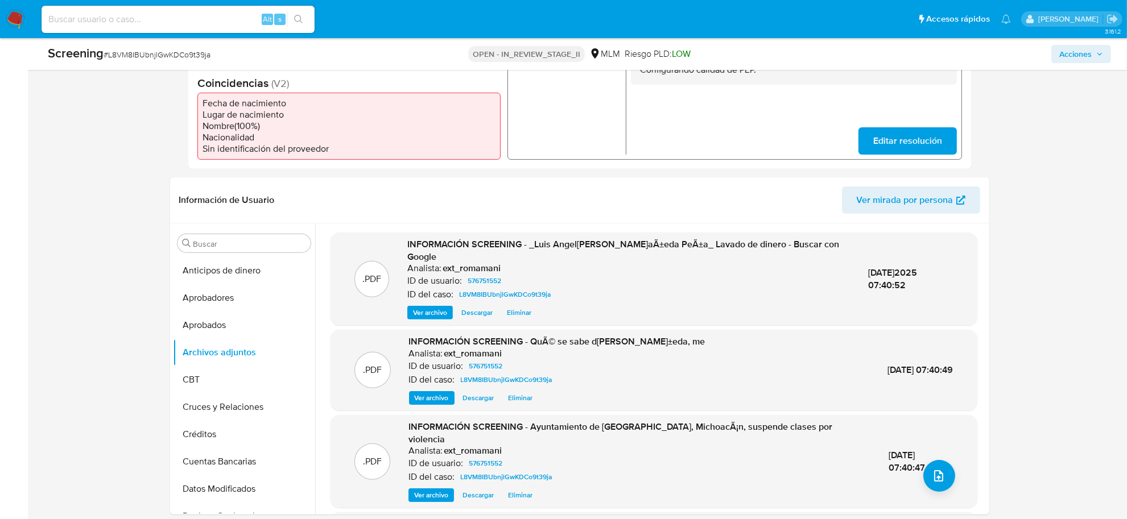
click at [442, 490] on span "Ver archivo" at bounding box center [431, 495] width 34 height 11
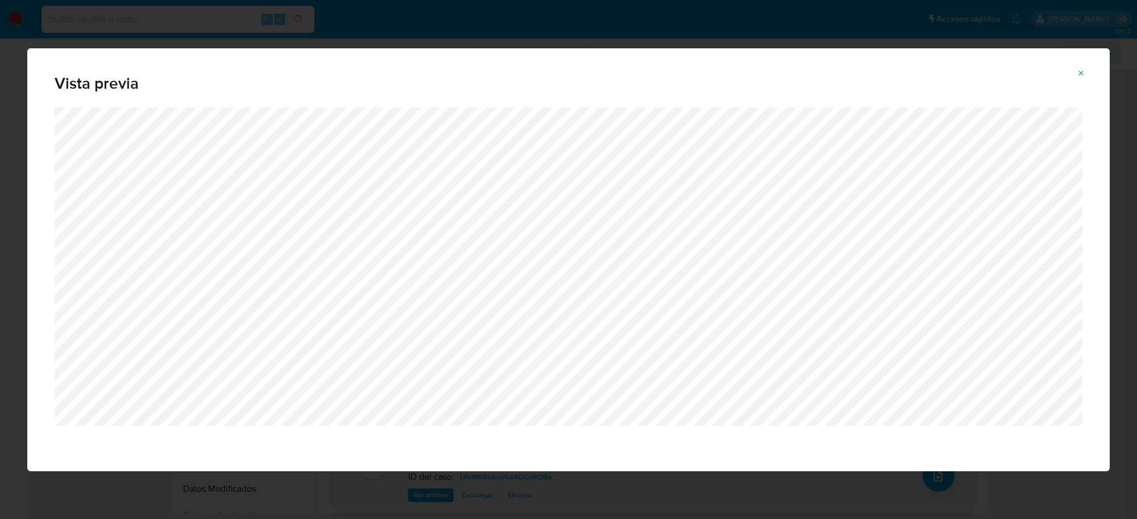
click at [1089, 75] on button "Attachment preview" at bounding box center [1081, 73] width 25 height 18
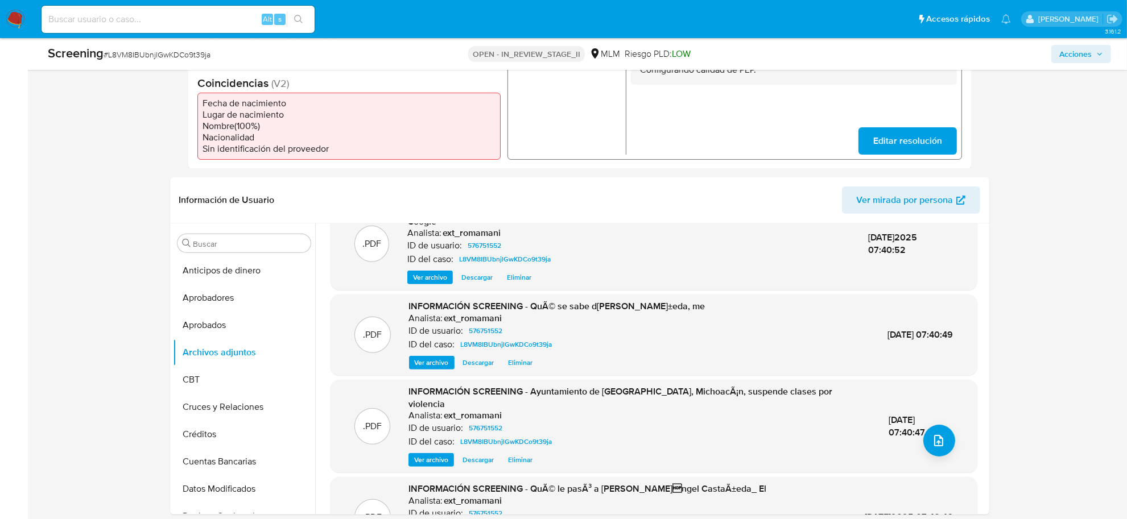
scroll to position [63, 0]
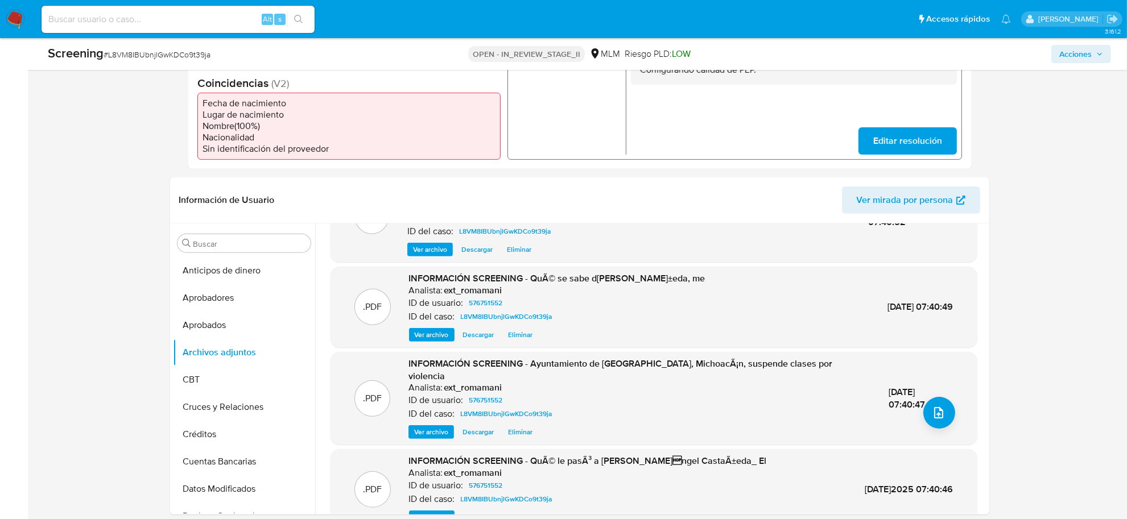
click at [435, 512] on span "Ver archivo" at bounding box center [432, 517] width 34 height 11
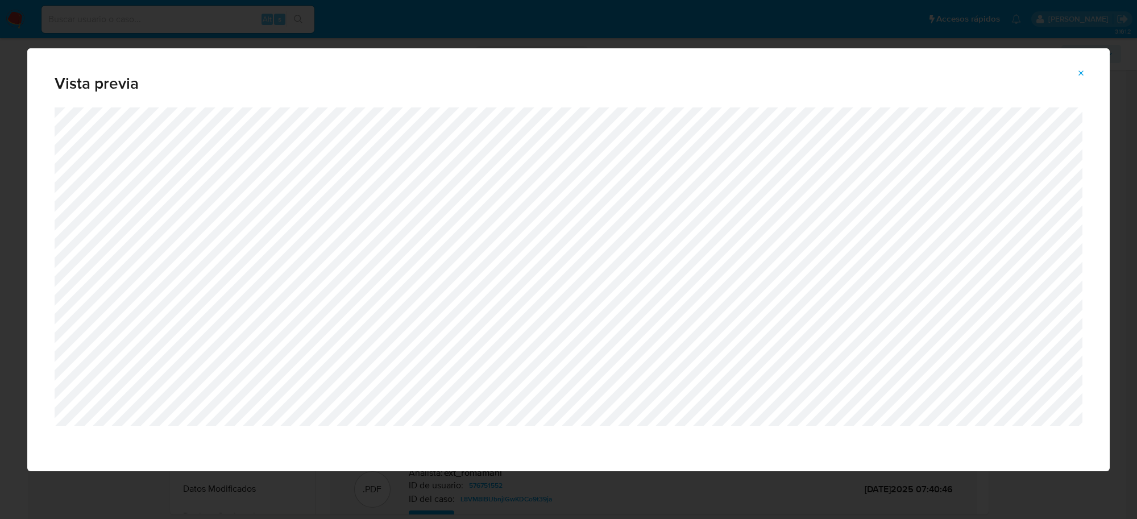
click at [1086, 80] on span "Attachment preview" at bounding box center [1081, 73] width 9 height 16
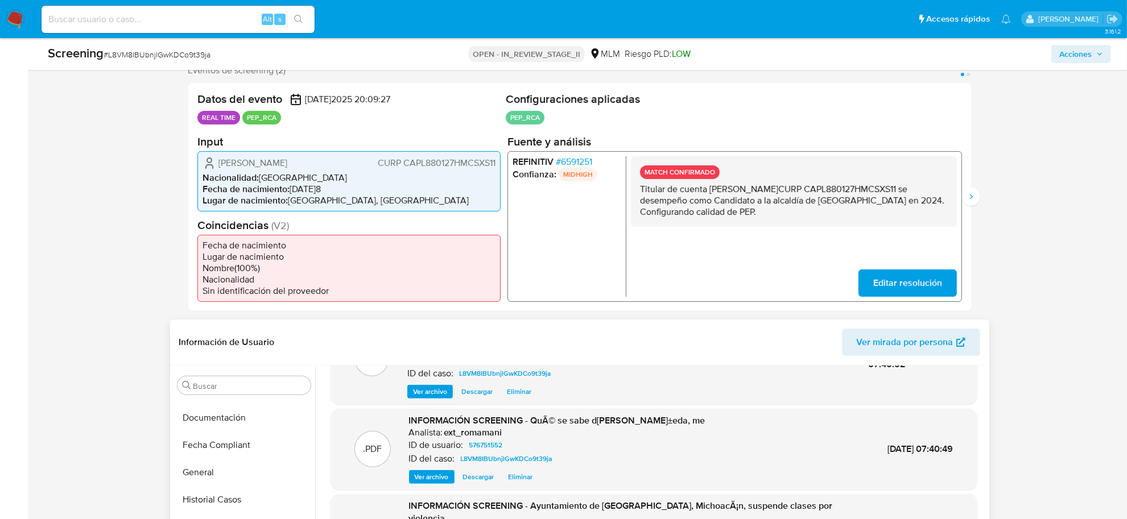
scroll to position [322, 0]
click at [230, 409] on button "Documentación" at bounding box center [239, 418] width 133 height 27
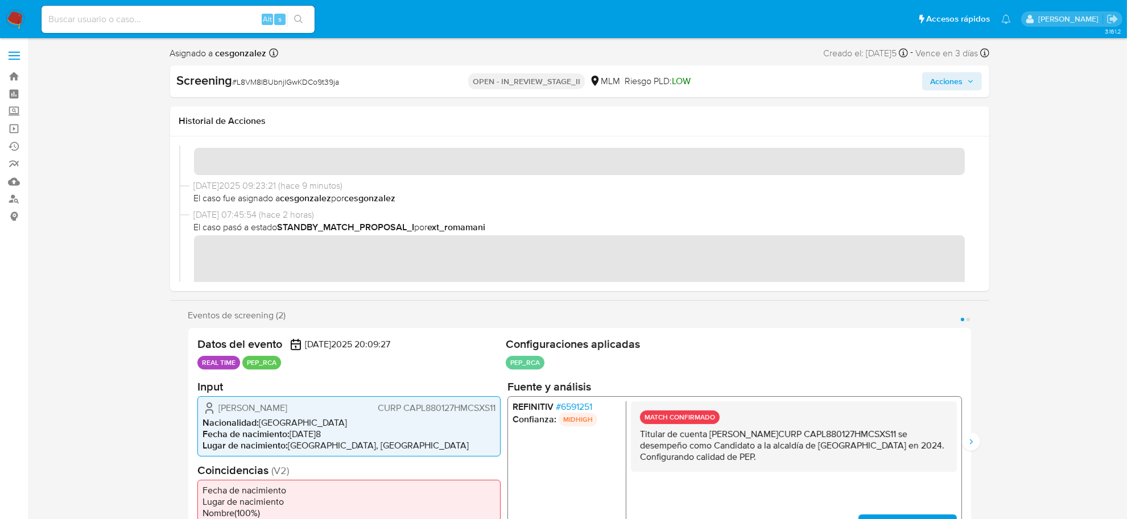
scroll to position [0, 0]
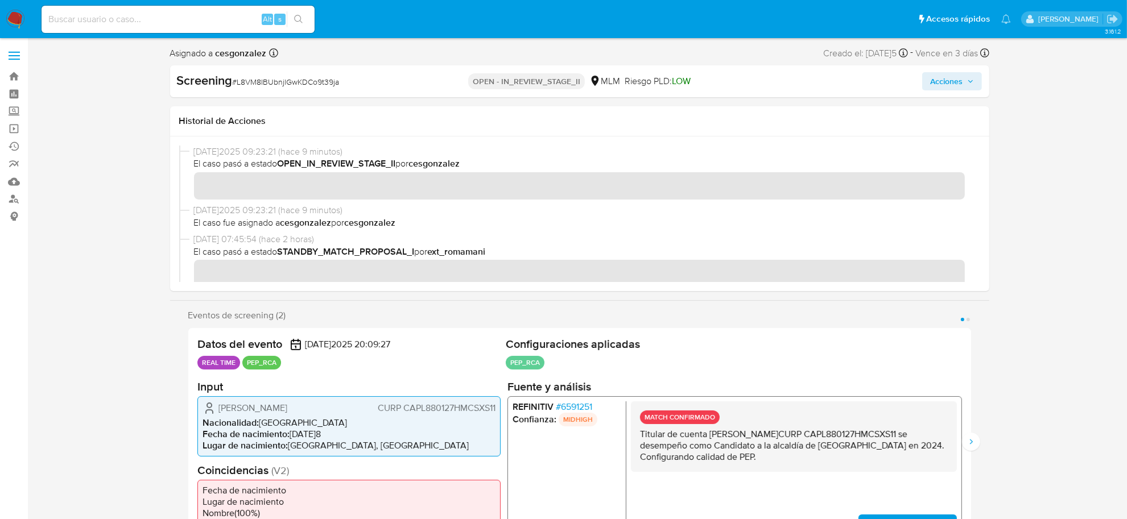
click at [974, 78] on icon "button" at bounding box center [970, 81] width 7 height 7
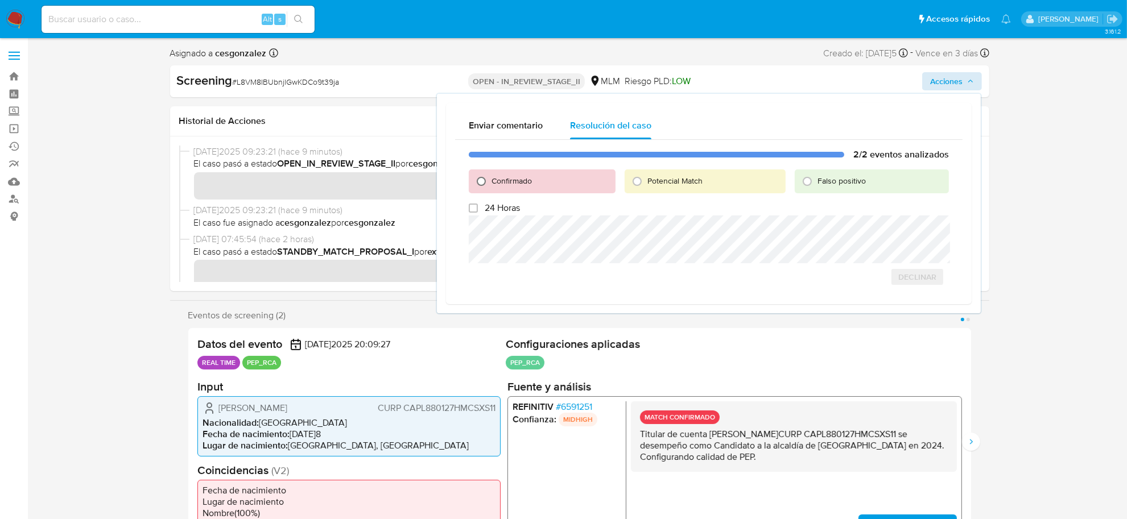
click at [486, 181] on input "Confirmado" at bounding box center [481, 181] width 18 height 18
radio input "true"
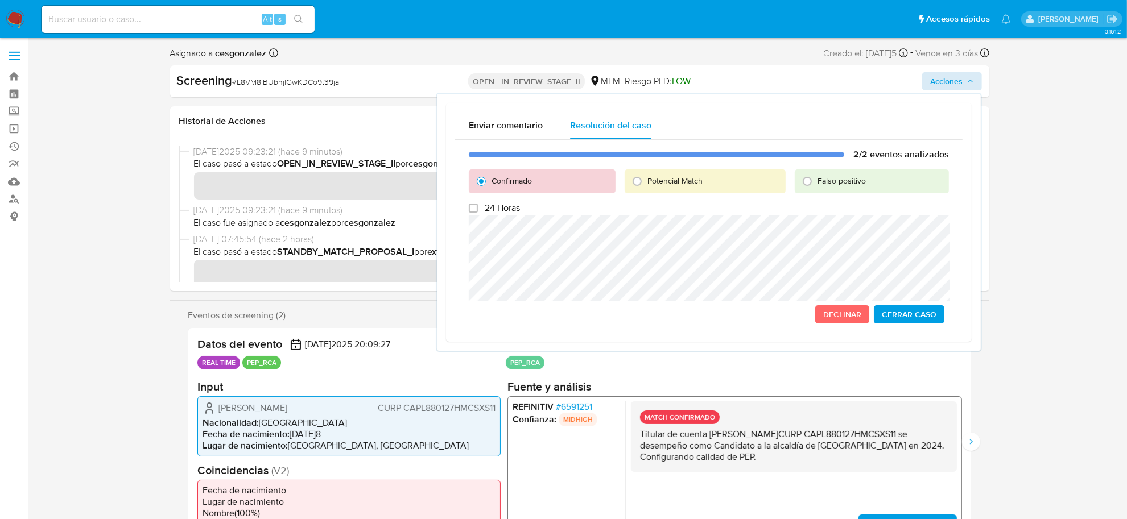
click at [899, 314] on span "Cerrar Caso" at bounding box center [908, 315] width 55 height 16
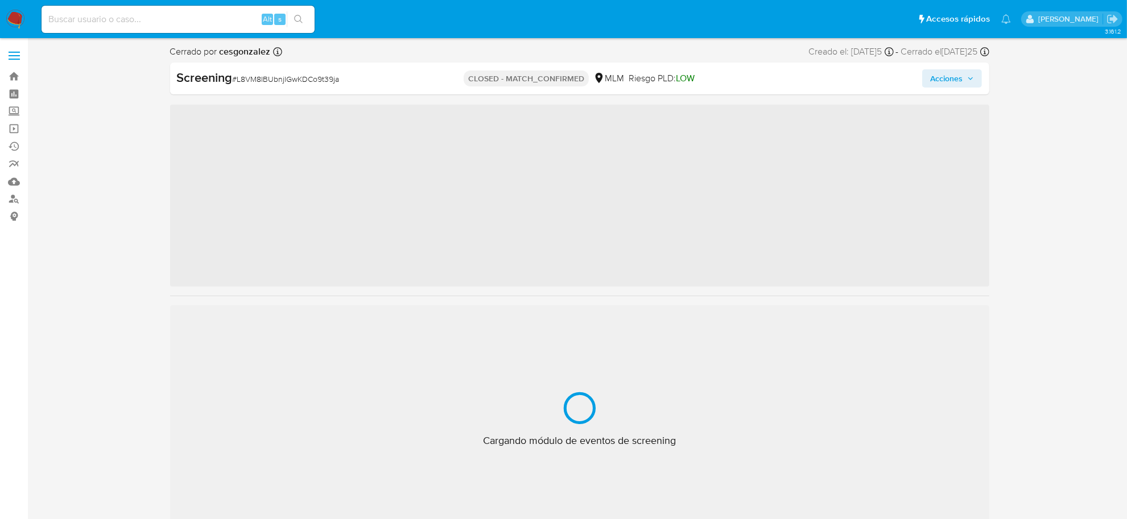
scroll to position [535, 0]
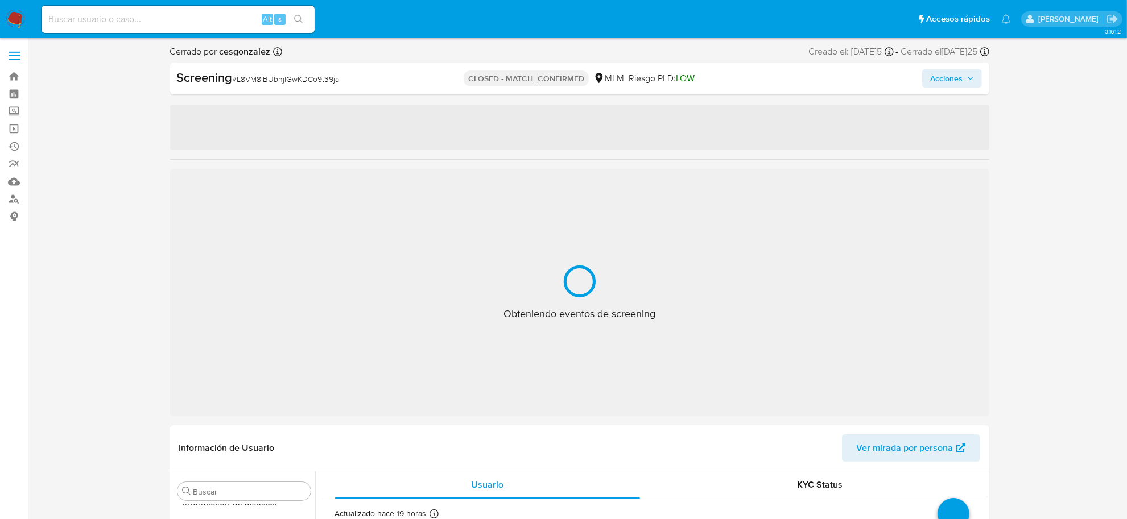
select select "10"
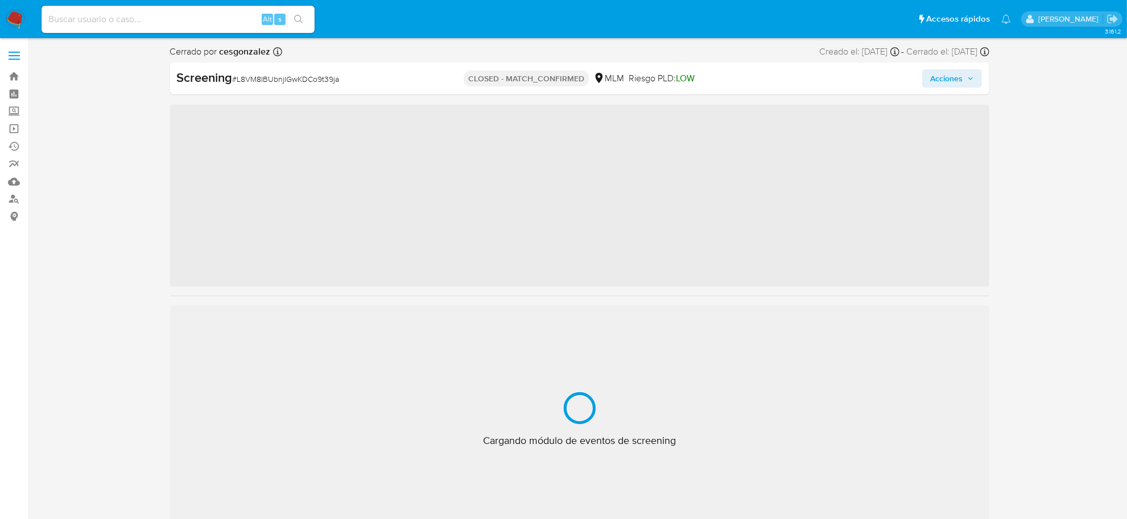
scroll to position [535, 0]
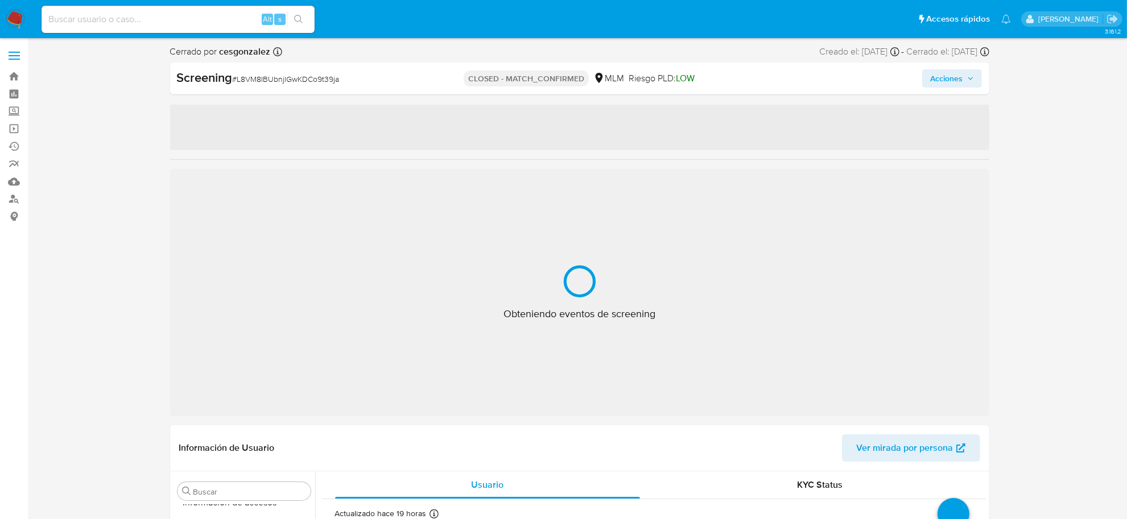
select select "10"
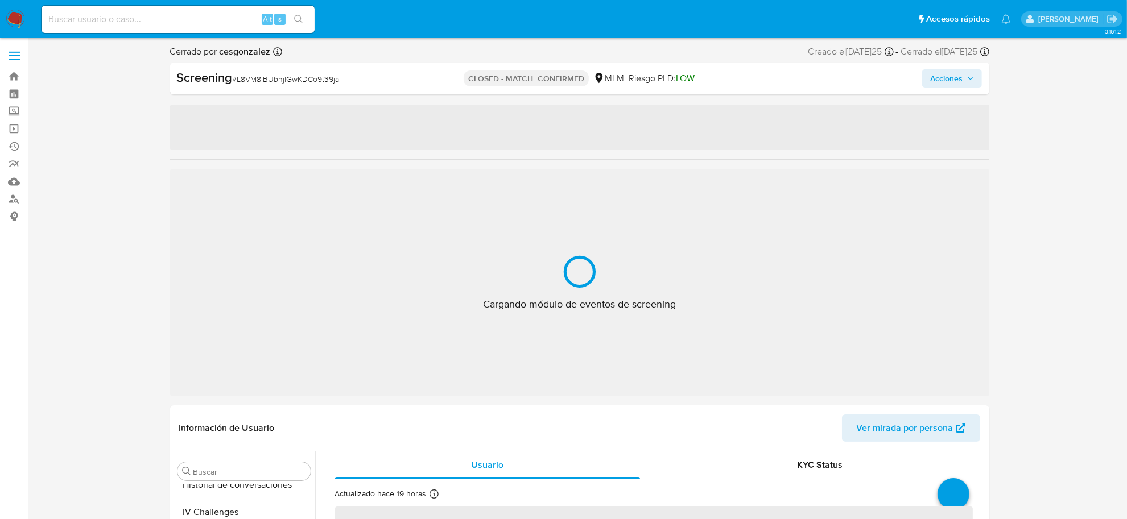
scroll to position [535, 0]
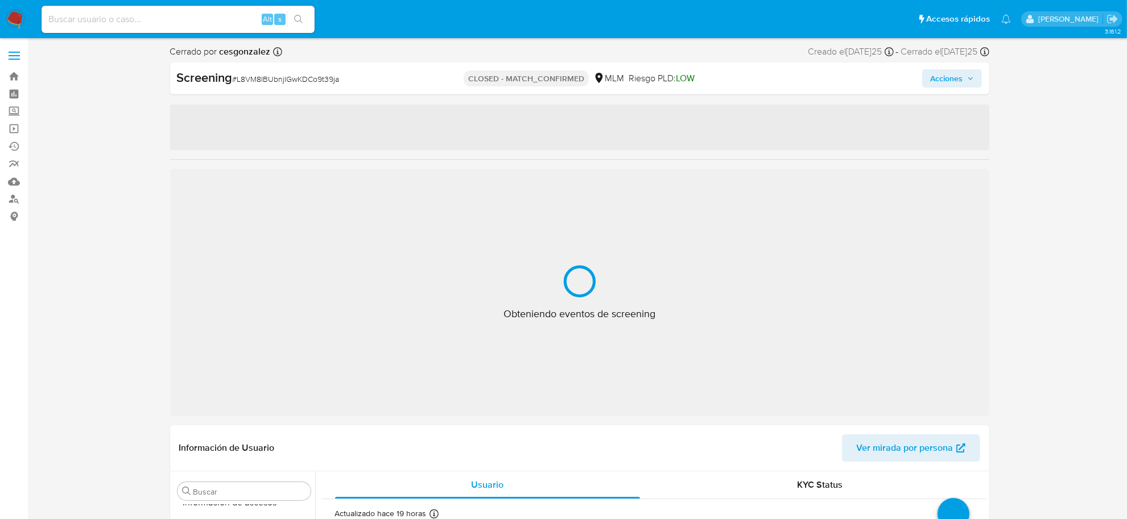
select select "10"
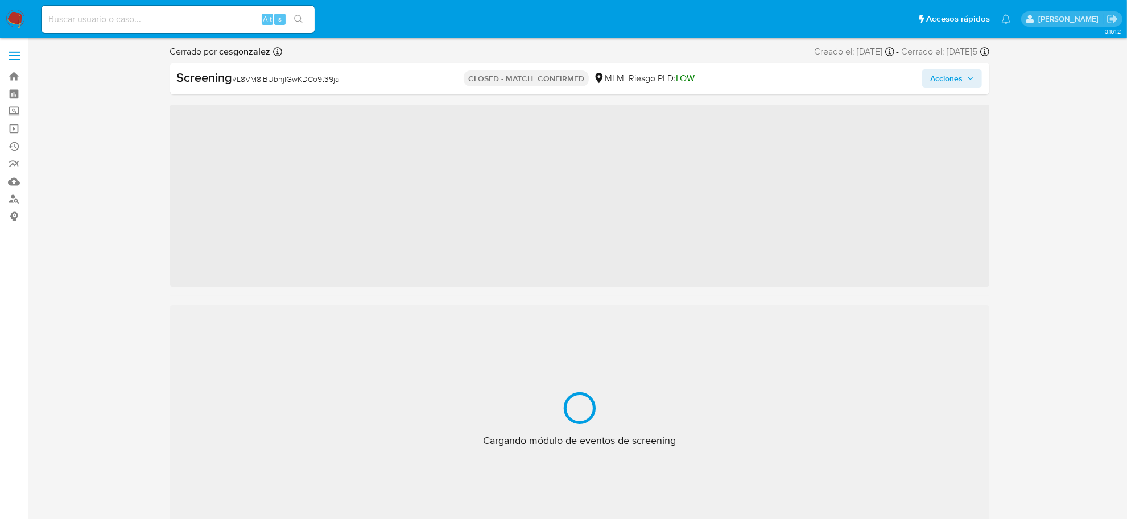
scroll to position [535, 0]
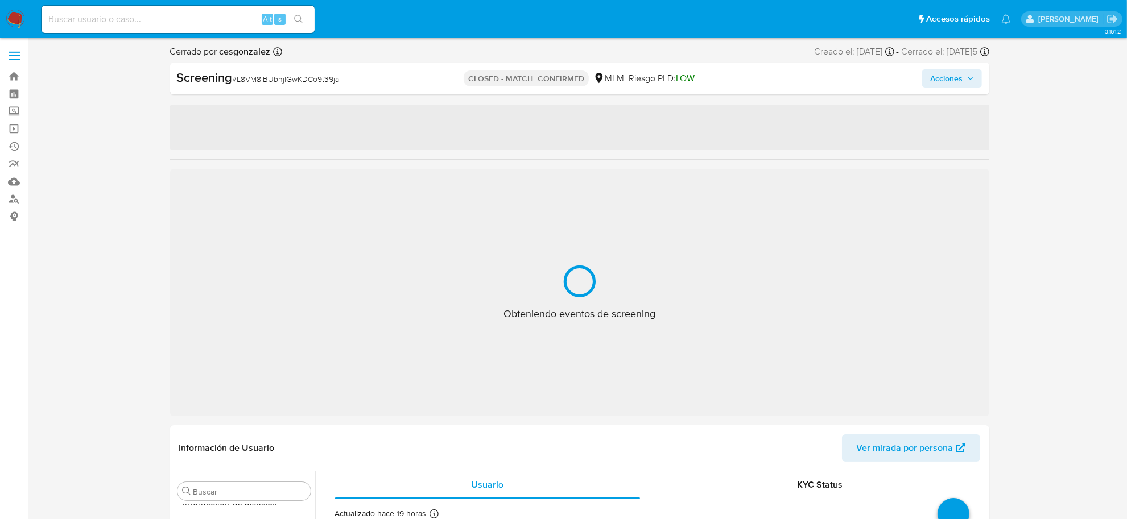
select select "10"
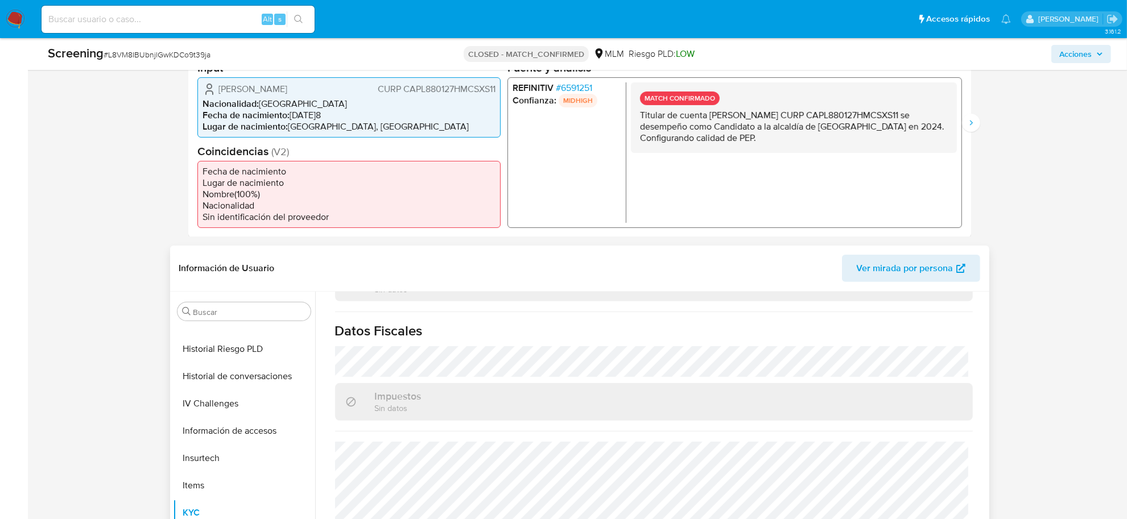
scroll to position [392, 0]
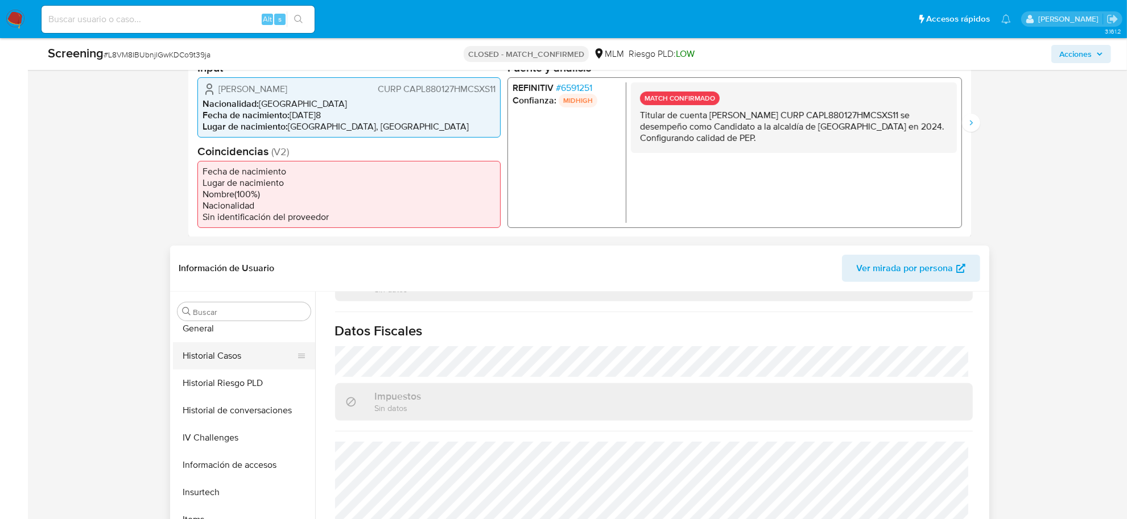
click at [227, 368] on button "Historial Casos" at bounding box center [239, 355] width 133 height 27
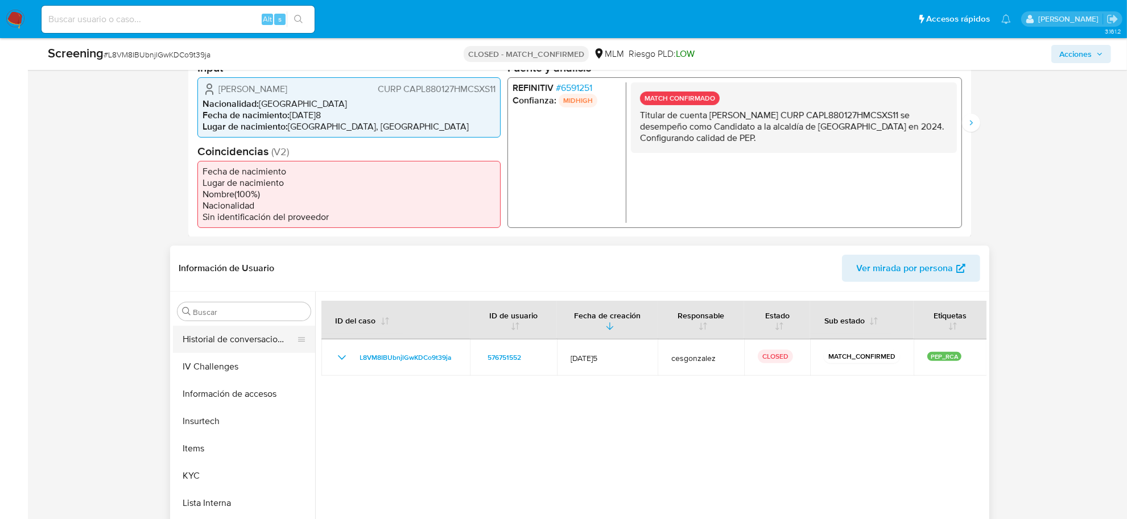
scroll to position [535, 0]
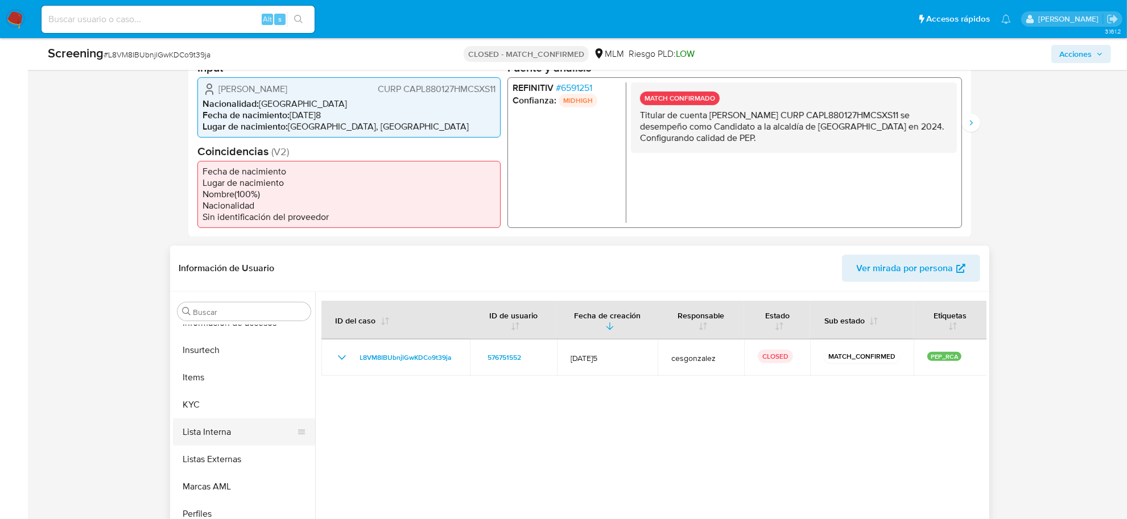
click at [245, 433] on button "Lista Interna" at bounding box center [239, 432] width 133 height 27
